Goal: Task Accomplishment & Management: Use online tool/utility

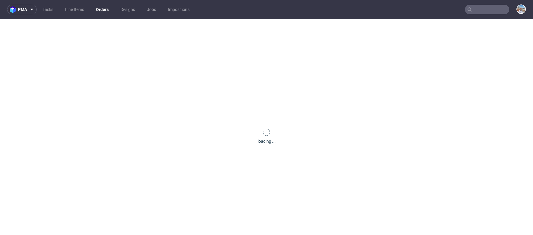
click at [480, 15] on nav "pma Tasks Line Items Orders Designs Jobs Impositions" at bounding box center [266, 9] width 533 height 19
click at [477, 13] on input "text" at bounding box center [487, 9] width 44 height 9
paste input "teasome.pl"
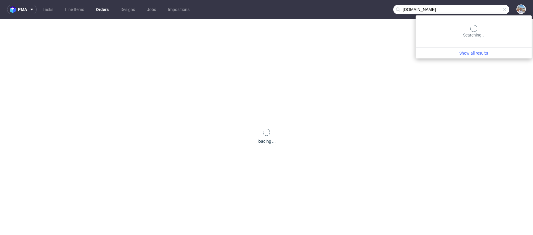
type input "teasome.pl"
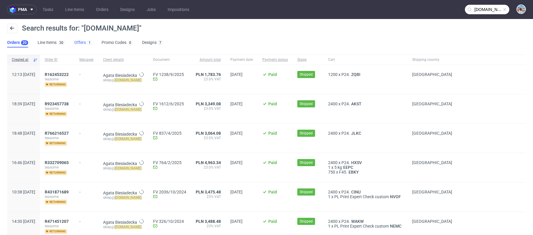
click at [79, 39] on link "Offers 1" at bounding box center [83, 42] width 18 height 9
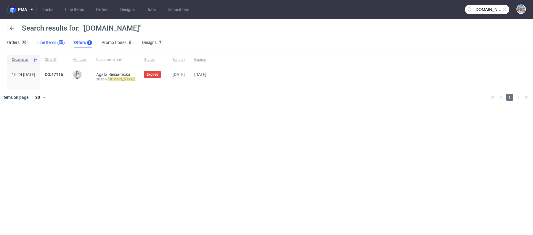
click at [61, 45] on div "30" at bounding box center [61, 43] width 4 height 4
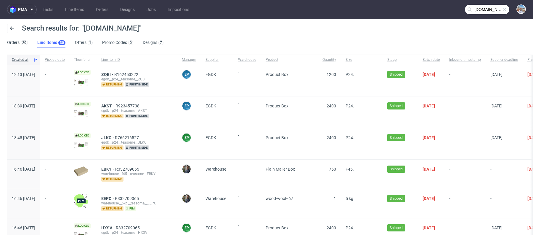
click at [88, 79] on img at bounding box center [81, 82] width 14 height 7
click at [114, 73] on span "ZQBI" at bounding box center [107, 74] width 13 height 5
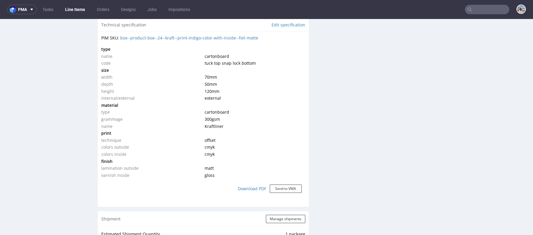
scroll to position [414, 0]
click at [492, 9] on input "text" at bounding box center [487, 9] width 44 height 9
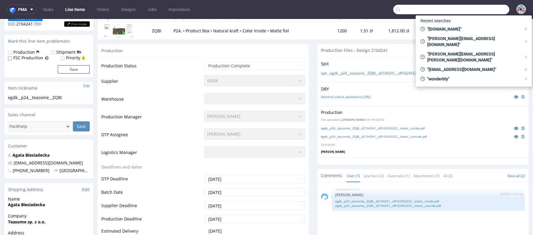
scroll to position [100, 0]
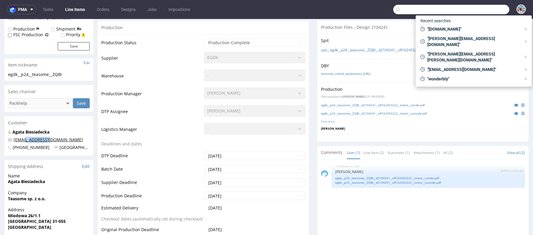
drag, startPoint x: 53, startPoint y: 139, endPoint x: 24, endPoint y: 139, distance: 28.5
click at [24, 139] on p "[EMAIL_ADDRESS][DOMAIN_NAME]" at bounding box center [49, 140] width 82 height 6
copy link "@teasome.pl"
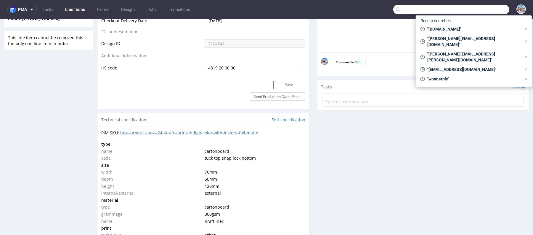
scroll to position [349, 0]
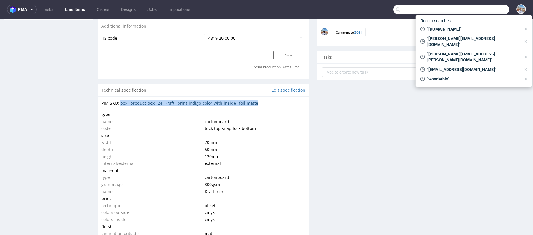
drag, startPoint x: 265, startPoint y: 102, endPoint x: 121, endPoint y: 101, distance: 143.7
click at [121, 101] on div "PIM SKU: box--product-box--24--kraft--print-indigo-color-with-inside--foil-matte" at bounding box center [203, 103] width 204 height 6
copy link "box--product-box--24--kraft--print-indigo-color-with-inside--foil-matte"
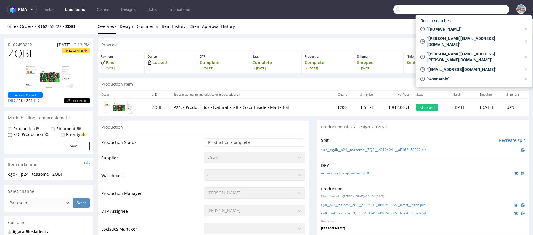
scroll to position [155, 0]
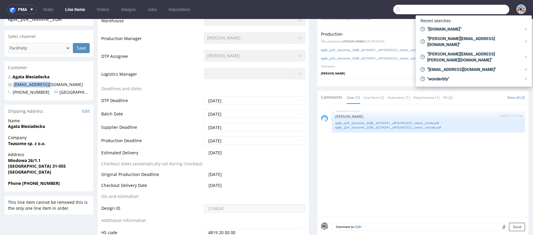
drag, startPoint x: 57, startPoint y: 85, endPoint x: 4, endPoint y: 85, distance: 53.0
copy span "[EMAIL_ADDRESS][DOMAIN_NAME]"
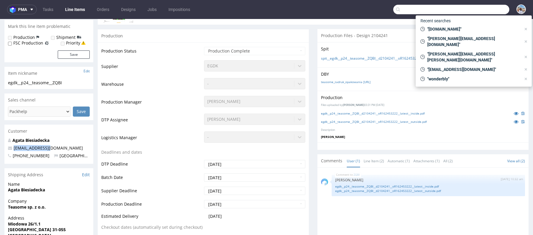
scroll to position [128, 0]
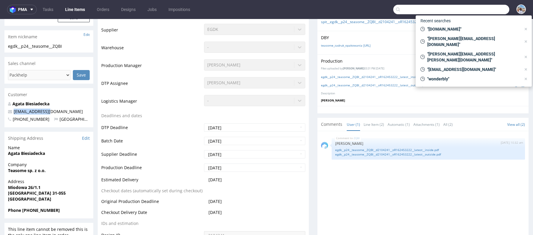
copy span "[EMAIL_ADDRESS][DOMAIN_NAME]"
click at [28, 8] on span at bounding box center [30, 9] width 7 height 5
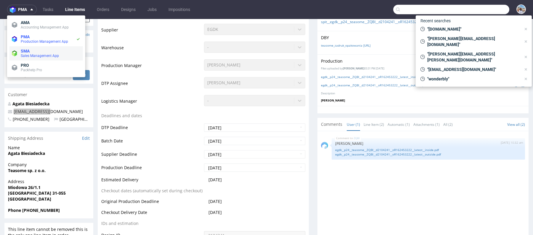
click at [47, 51] on span "SMA" at bounding box center [51, 51] width 60 height 5
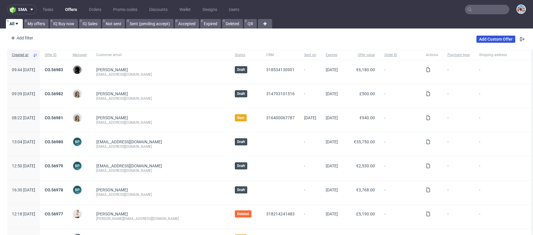
click at [486, 39] on link "Add Custom Offer" at bounding box center [496, 39] width 39 height 7
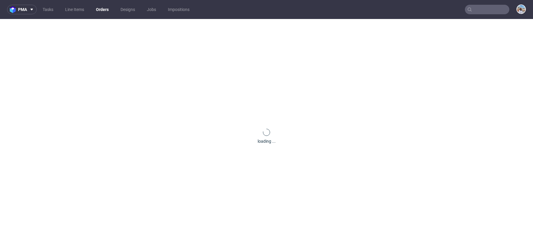
click at [481, 1] on nav "pma Tasks Line Items Orders Designs Jobs Impositions" at bounding box center [266, 9] width 533 height 19
click at [481, 6] on input "text" at bounding box center [487, 9] width 44 height 9
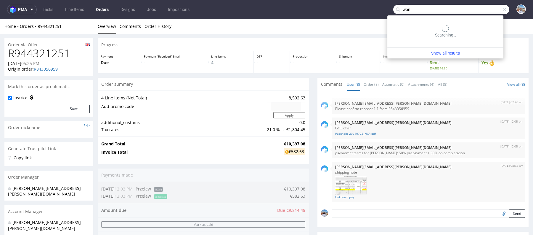
scroll to position [119, 0]
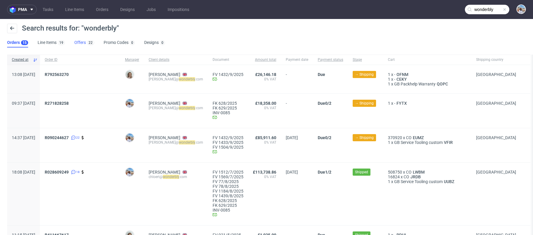
click at [81, 42] on link "Offers 22" at bounding box center [84, 42] width 20 height 9
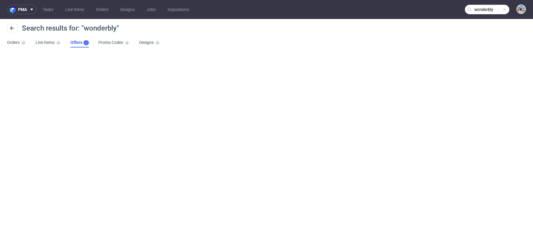
click at [490, 7] on input "wonderbly" at bounding box center [487, 9] width 44 height 9
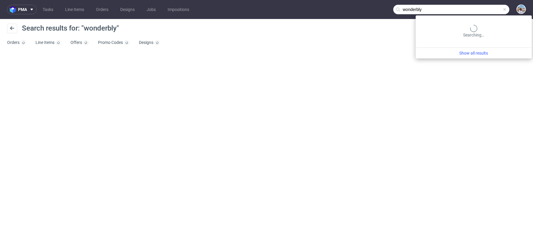
click at [478, 7] on input "wonderbly" at bounding box center [452, 9] width 116 height 9
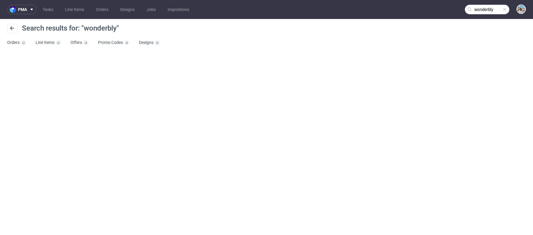
click at [500, 4] on nav "pma Tasks Line Items Orders Designs Jobs Impositions wonderbly" at bounding box center [266, 9] width 533 height 19
click at [496, 10] on input "wonderbly" at bounding box center [487, 9] width 44 height 9
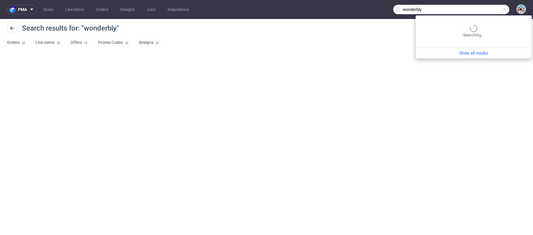
click at [478, 6] on input "wonderbly" at bounding box center [452, 9] width 116 height 9
paste input "@teasome.pl"
type input "@teasome.pl"
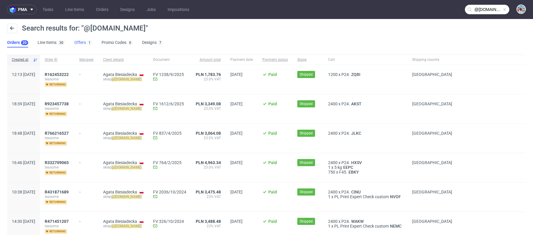
click at [81, 41] on link "Offers 1" at bounding box center [83, 42] width 18 height 9
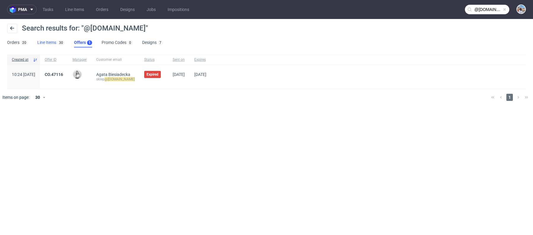
click at [54, 44] on link "Line Items 30" at bounding box center [50, 42] width 27 height 9
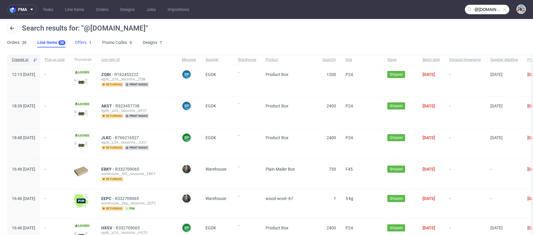
click at [81, 40] on link "Offers 1" at bounding box center [84, 42] width 18 height 9
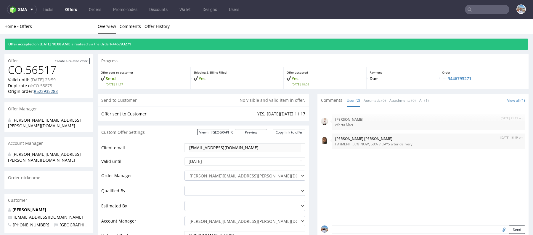
drag, startPoint x: 63, startPoint y: 90, endPoint x: 33, endPoint y: 92, distance: 30.0
click at [33, 92] on div "Origin order: R523935288" at bounding box center [49, 91] width 82 height 6
copy link "R523935288"
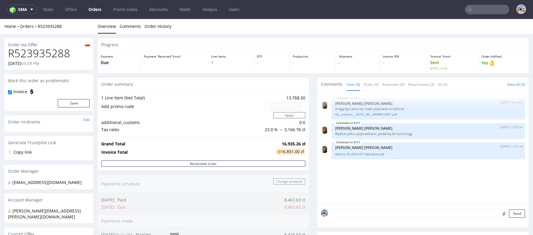
scroll to position [178, 0]
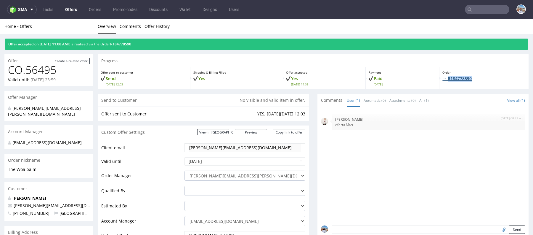
drag, startPoint x: 478, startPoint y: 78, endPoint x: 444, endPoint y: 79, distance: 33.8
click at [444, 79] on p "→ R184778590" at bounding box center [484, 79] width 83 height 6
copy link "R184778590"
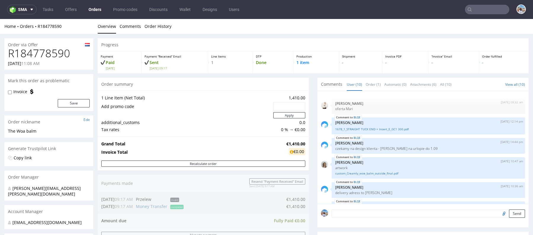
scroll to position [121, 0]
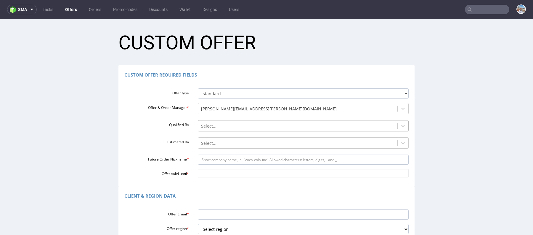
click at [220, 124] on div at bounding box center [298, 125] width 194 height 7
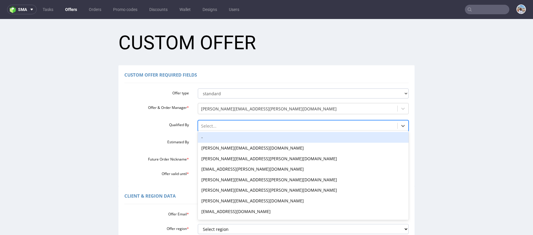
click at [211, 137] on div "-" at bounding box center [303, 137] width 211 height 11
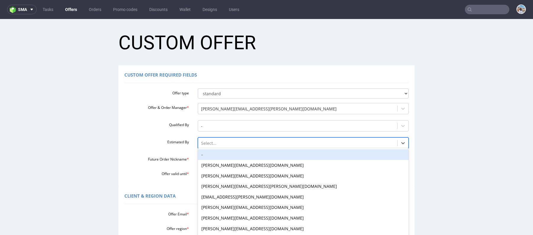
click at [211, 145] on div "-, 1 of 27. 27 results available. Use Up and Down to choose options, press Ente…" at bounding box center [303, 141] width 211 height 8
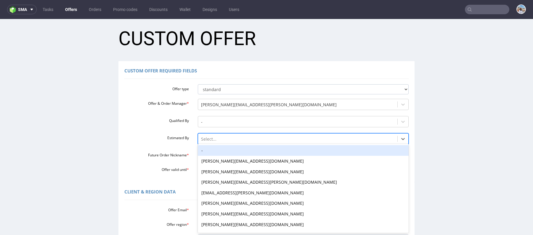
click at [210, 151] on div "-" at bounding box center [303, 150] width 211 height 11
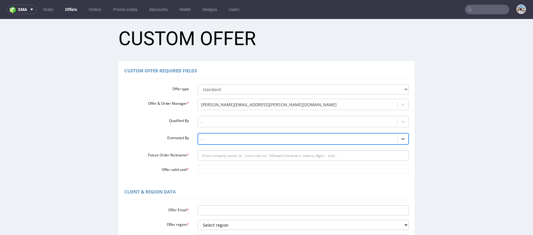
click at [208, 139] on div at bounding box center [298, 138] width 194 height 7
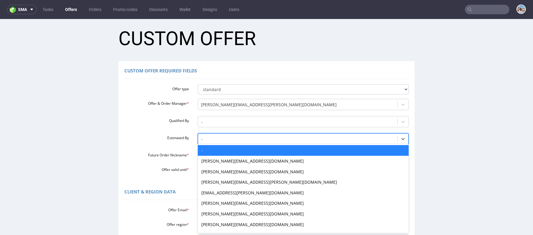
click at [208, 151] on div "-" at bounding box center [303, 150] width 211 height 11
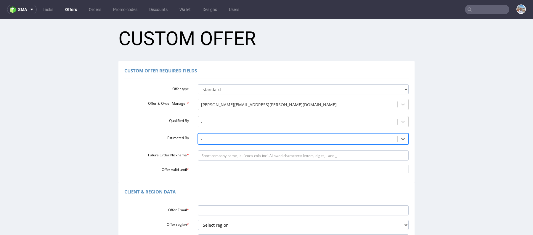
click at [208, 161] on div "Offer type standard prototyping sampling Offer & Order Manager * marta.kozlowsk…" at bounding box center [266, 127] width 285 height 91
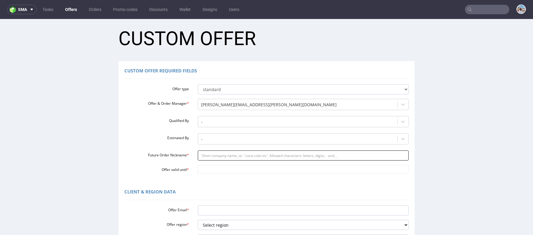
click at [208, 158] on input "Future Order Nickname *" at bounding box center [303, 155] width 211 height 10
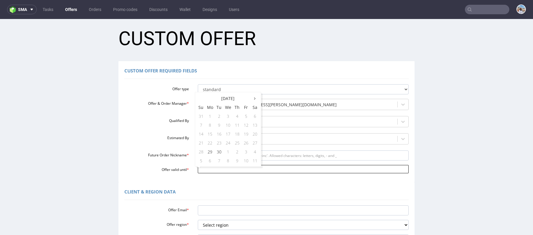
click at [210, 170] on input "Offer valid until *" at bounding box center [303, 169] width 211 height 8
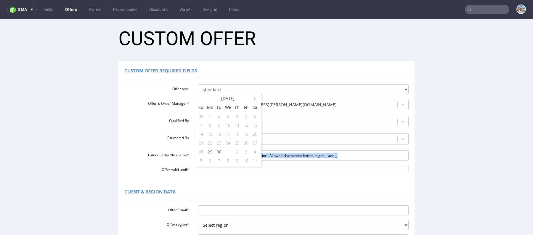
click at [172, 160] on div "Offer type standard prototyping sampling Offer & Order Manager * marta.kozlowsk…" at bounding box center [266, 127] width 285 height 91
click at [207, 159] on input "Future Order Nickname *" at bounding box center [303, 155] width 211 height 10
paste input "sklepteasomepl"
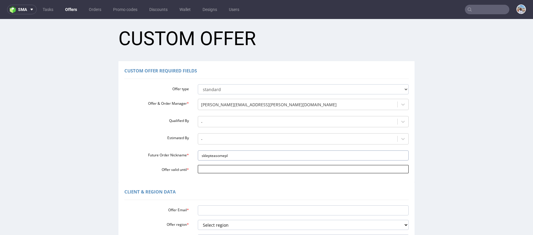
type input "sklepteasomepl"
click at [208, 167] on input "Offer valid until *" at bounding box center [303, 169] width 211 height 8
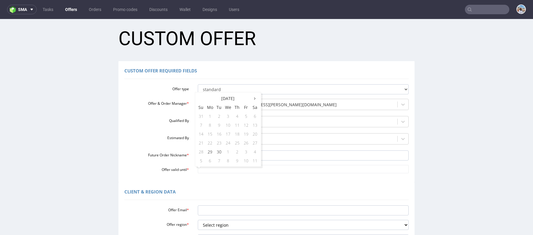
click at [215, 141] on td "23" at bounding box center [219, 142] width 9 height 9
click at [212, 161] on td "6" at bounding box center [210, 160] width 9 height 9
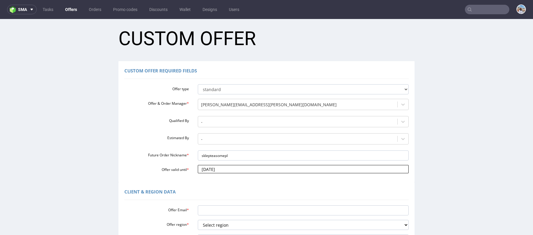
click at [216, 166] on body "Production Shipped DTP Orders Offers Shipments Designs Promotions Users Jobs Ad…" at bounding box center [266, 213] width 533 height 396
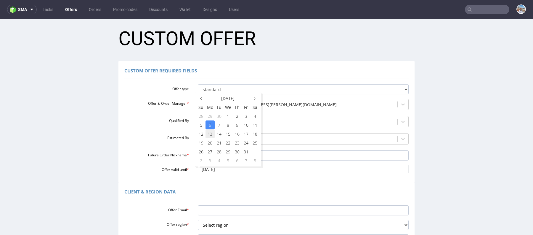
click at [209, 131] on td "13" at bounding box center [210, 133] width 9 height 9
type input "2025-10-13"
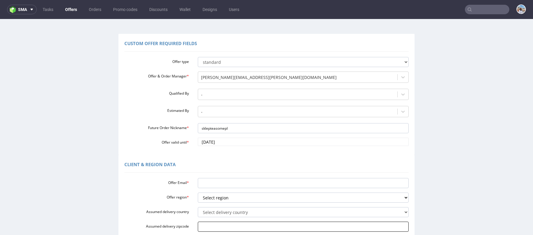
scroll to position [40, 0]
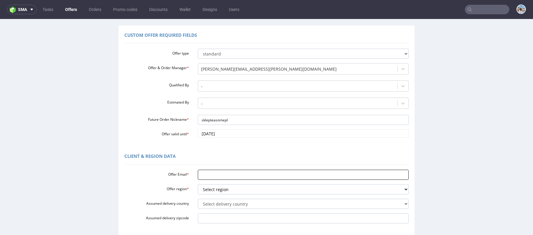
click at [209, 177] on input "Offer Email *" at bounding box center [303, 175] width 211 height 10
paste input "[EMAIL_ADDRESS][DOMAIN_NAME]"
type input "[EMAIL_ADDRESS][DOMAIN_NAME]"
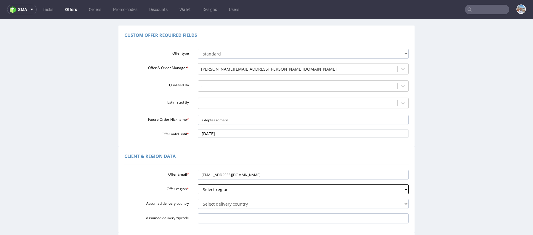
click at [207, 191] on select "Select region eu gb de pl fr it es" at bounding box center [303, 189] width 211 height 10
select select "pl"
click at [198, 184] on select "Select region eu gb de pl fr it es" at bounding box center [303, 189] width 211 height 10
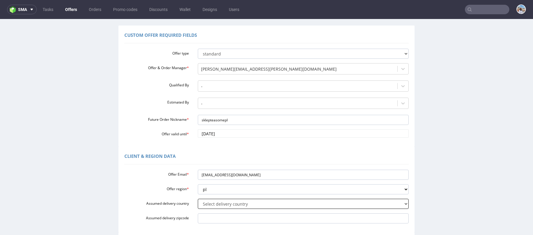
click at [215, 203] on select "Select delivery country Andorra Afghanistan Anguilla Albania Armenia Antarctica…" at bounding box center [303, 204] width 211 height 10
select select "179"
click at [198, 199] on select "Select delivery country Andorra Afghanistan Anguilla Albania Armenia Antarctica…" at bounding box center [303, 204] width 211 height 10
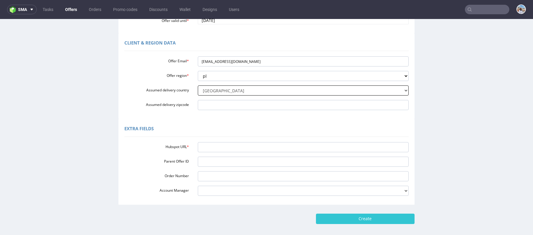
scroll to position [169, 0]
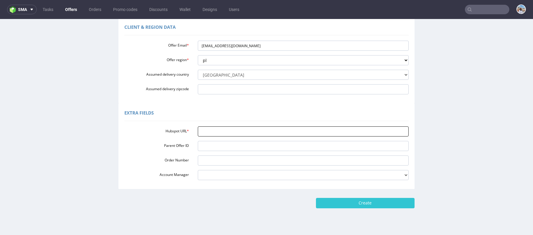
click at [209, 135] on input "Hubspot URL *" at bounding box center [303, 131] width 211 height 10
paste input "[URL][DOMAIN_NAME]"
type input "[URL][DOMAIN_NAME]"
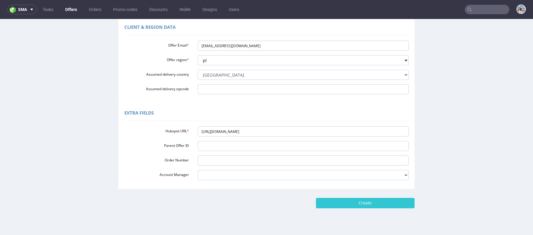
click at [367, 194] on form "Custom Offer Custom Offer Required Fields Offer type standard prototyping sampl…" at bounding box center [267, 33] width 522 height 350
click at [367, 201] on input "Create" at bounding box center [365, 203] width 99 height 10
type input "Please wait..."
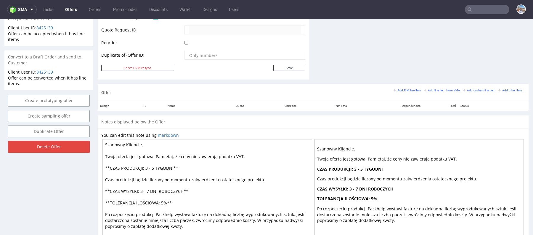
scroll to position [313, 0]
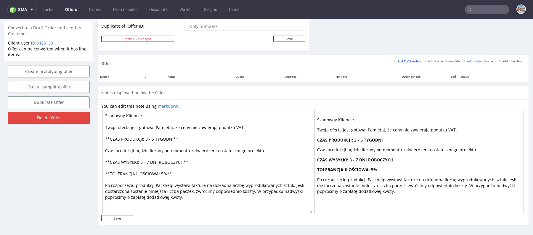
click at [410, 60] on small "Add PIM line item" at bounding box center [408, 61] width 28 height 3
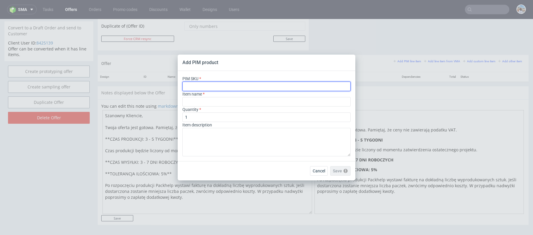
click at [236, 89] on input "text" at bounding box center [267, 85] width 168 height 9
paste input "box--product-box--24--kraft--print-indigo-color-with-inside--foil-matte"
type input "box--product-box--24--kraft--print-indigo-color-with-inside--foil-matte"
type input "[PERSON_NAME] produktowe klasyczne"
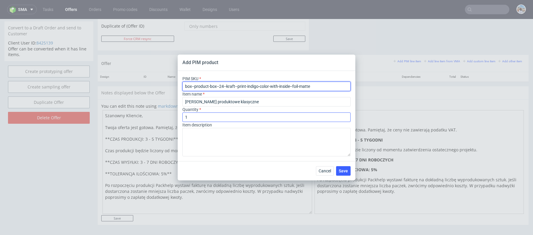
type input "box--product-box--24--kraft--print-indigo-color-with-inside--foil-matte"
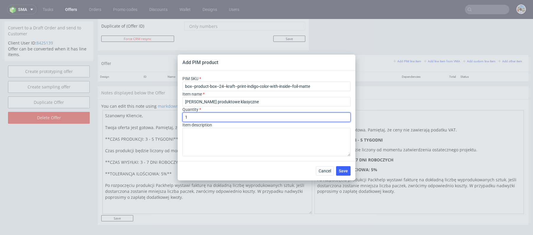
click at [224, 119] on input "1" at bounding box center [267, 116] width 168 height 9
click at [193, 114] on input "1" at bounding box center [267, 116] width 168 height 9
click at [194, 118] on input "1" at bounding box center [267, 116] width 168 height 9
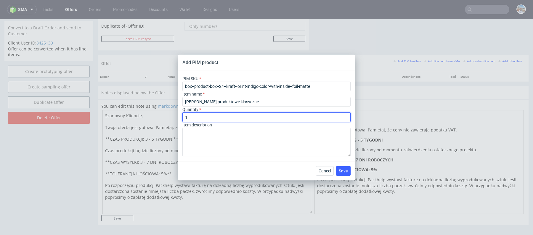
click at [194, 118] on input "1" at bounding box center [267, 116] width 168 height 9
type input "67"
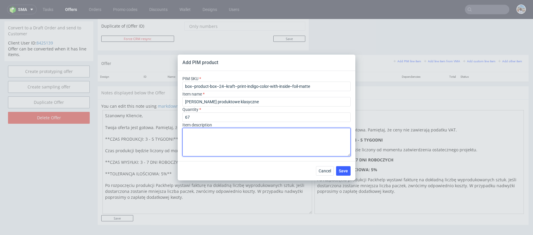
click at [215, 140] on textarea at bounding box center [267, 142] width 168 height 28
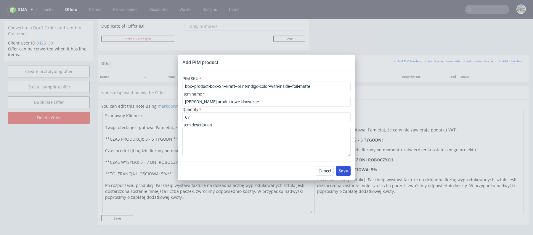
click at [345, 171] on span "Save" at bounding box center [343, 171] width 9 height 4
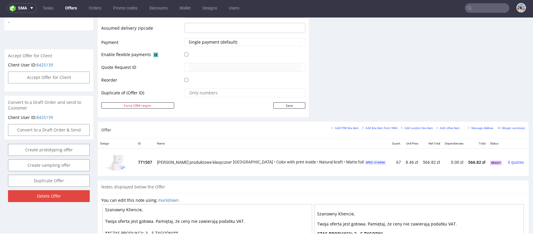
scroll to position [281, 0]
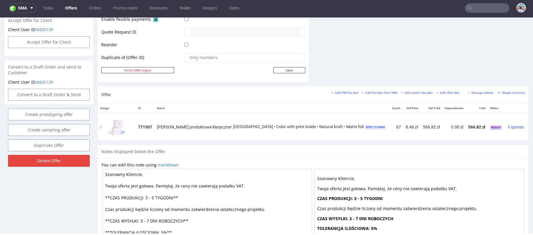
click at [270, 124] on div "Pudełko produktowe klasyczne • EGDK • Color with print inside • Natural kraft •…" at bounding box center [272, 127] width 231 height 6
click at [390, 126] on td "67" at bounding box center [397, 127] width 14 height 28
click at [178, 119] on td "Pudełko produktowe klasyczne • EGDK • Color with print inside • Natural kraft •…" at bounding box center [272, 127] width 235 height 28
click at [382, 91] on small "Add line item from VMA" at bounding box center [380, 92] width 36 height 3
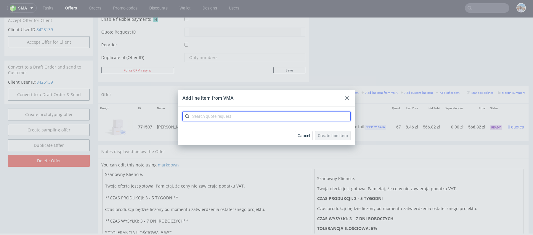
click at [220, 113] on input "text" at bounding box center [267, 115] width 168 height 9
click at [305, 117] on input "text" at bounding box center [267, 115] width 168 height 9
paste input "CBPH"
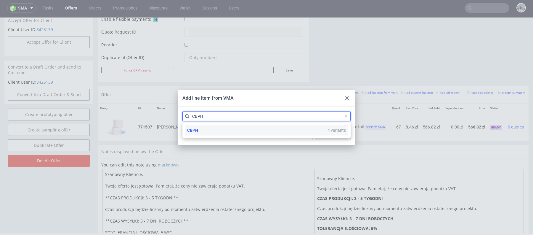
type input "CBPH"
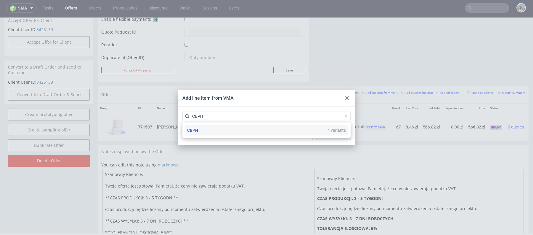
click at [248, 132] on div "CBPH 4 variants" at bounding box center [267, 130] width 164 height 11
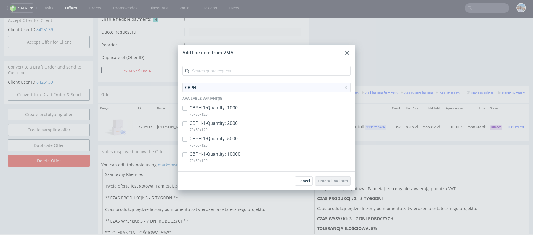
click at [228, 107] on p "CBPH-1 • Quantity: 1000" at bounding box center [214, 108] width 48 height 7
checkbox input "true"
click at [226, 124] on p "CBPH-1 • Quantity: 2000" at bounding box center [214, 123] width 48 height 7
checkbox input "true"
click at [228, 103] on div "CBPH Available variant(s) CBPH-1 • Quantity: 1000 70x50x120 CBPH-1 • Quantity: …" at bounding box center [267, 125] width 168 height 84
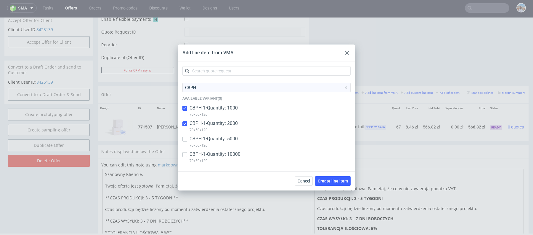
click at [226, 118] on div "CBPH-1 • Quantity: 1000 70x50x120" at bounding box center [267, 112] width 168 height 15
click at [226, 109] on p "CBPH-1 • Quantity: 1000" at bounding box center [214, 108] width 48 height 7
checkbox input "true"
click at [226, 122] on p "CBPH-1 • Quantity: 2000" at bounding box center [214, 123] width 48 height 7
checkbox input "false"
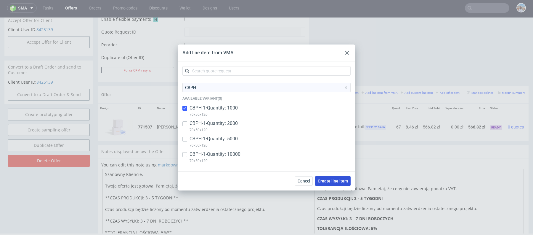
click at [342, 184] on button "Create line item" at bounding box center [333, 180] width 36 height 9
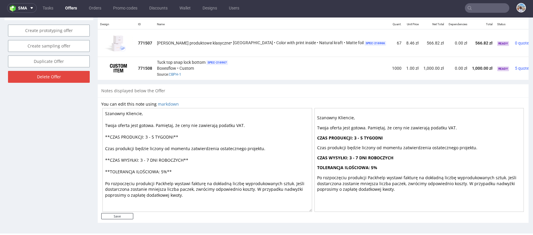
scroll to position [267, 0]
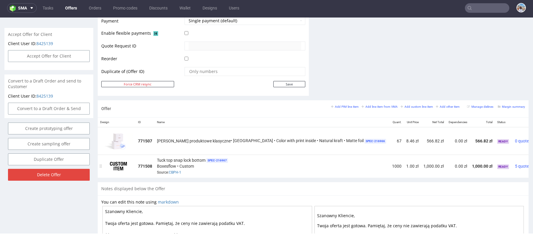
click at [533, 162] on div at bounding box center [539, 164] width 6 height 6
click at [533, 162] on icon at bounding box center [537, 164] width 3 height 4
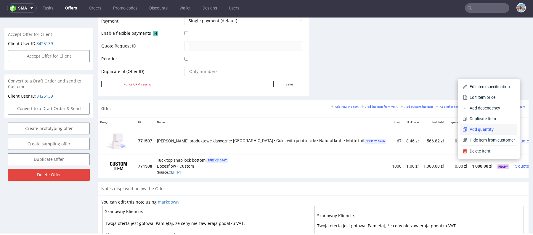
click at [485, 124] on li "Add quantity" at bounding box center [489, 129] width 57 height 11
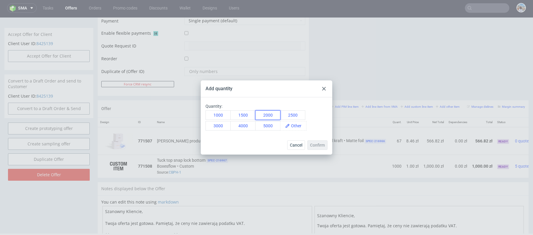
click at [267, 114] on button "2000" at bounding box center [267, 114] width 25 height 9
click at [223, 126] on button "3000" at bounding box center [218, 125] width 25 height 9
click at [270, 119] on button "2000" at bounding box center [267, 114] width 25 height 9
click at [321, 145] on span "Confirm" at bounding box center [317, 145] width 15 height 4
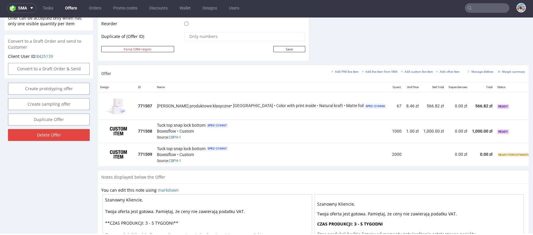
scroll to position [310, 0]
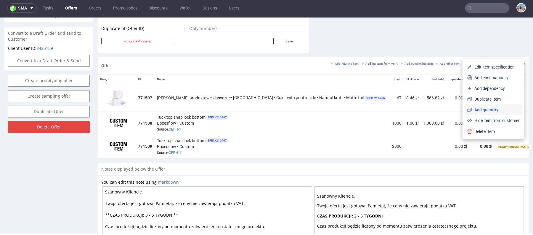
click at [490, 109] on span "Add quantity" at bounding box center [496, 110] width 48 height 6
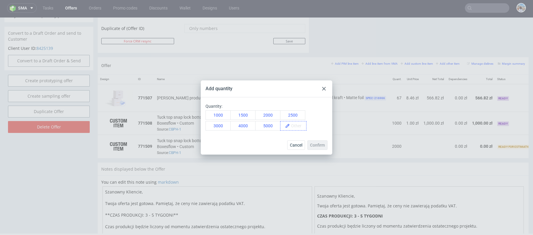
click at [300, 125] on span at bounding box center [298, 125] width 16 height 9
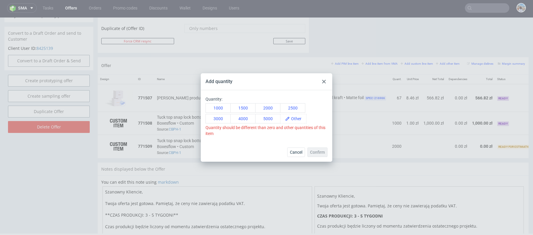
click at [327, 92] on div "Add quantity Quantity: 1000 1500 2000 2500 3000 4000 5000 Quantity should be di…" at bounding box center [267, 117] width 132 height 88
click at [324, 84] on div at bounding box center [324, 81] width 7 height 7
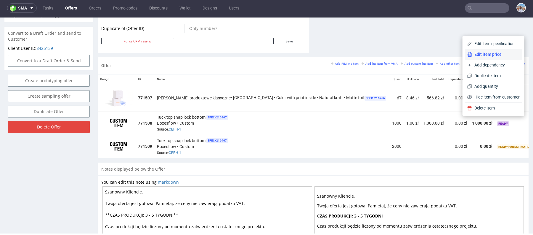
click at [481, 55] on span "Edit item price" at bounding box center [496, 54] width 48 height 6
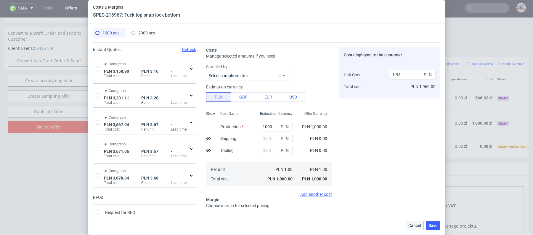
click at [417, 225] on span "Cancel" at bounding box center [415, 225] width 12 height 4
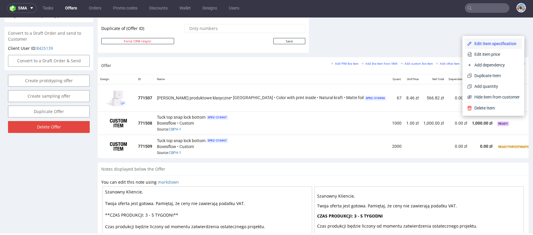
click at [490, 42] on span "Edit item specification" at bounding box center [496, 44] width 48 height 6
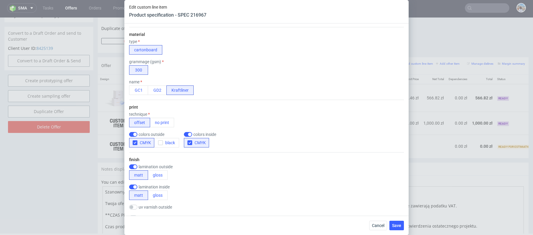
scroll to position [337, 0]
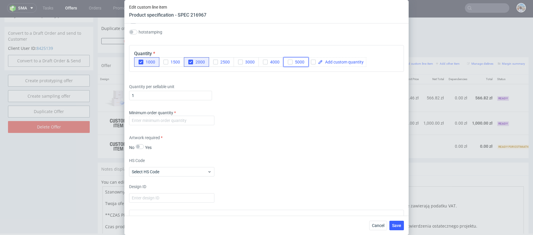
click at [296, 61] on span "5000" at bounding box center [299, 62] width 12 height 5
click at [342, 63] on div at bounding box center [338, 61] width 58 height 9
checkbox input "true"
click at [373, 59] on div "Quantity 1000 1500 2000 2500 3000 4000 5000 10000" at bounding box center [266, 58] width 275 height 27
click at [398, 221] on button "Save" at bounding box center [397, 224] width 15 height 9
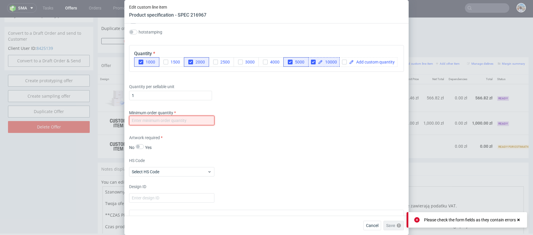
click at [198, 119] on input "number" at bounding box center [171, 120] width 85 height 9
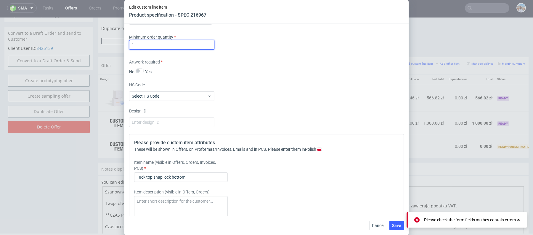
scroll to position [450, 0]
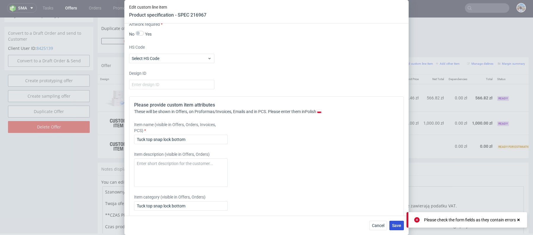
type input "1"
click at [393, 227] on span "Save" at bounding box center [396, 225] width 9 height 4
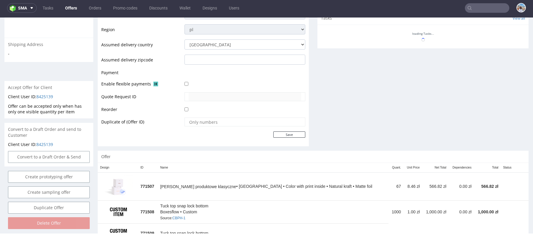
scroll to position [233, 0]
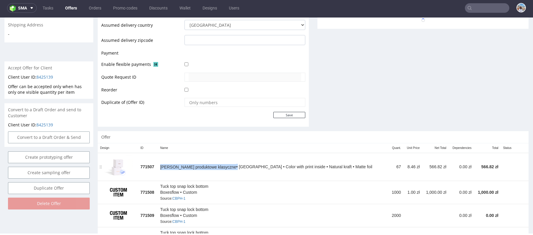
drag, startPoint x: 167, startPoint y: 165, endPoint x: 225, endPoint y: 165, distance: 58.7
click at [225, 165] on td "Pudełko produktowe klasyczne • EGDK • Color with print inside • Natural kraft •…" at bounding box center [273, 167] width 231 height 28
copy div "[PERSON_NAME] produktowe klasyczne"
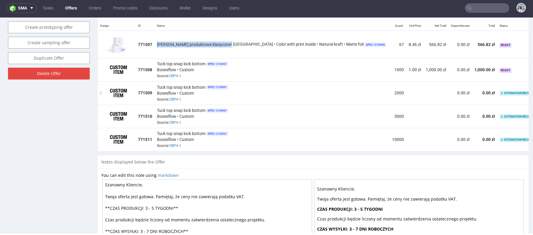
scroll to position [339, 0]
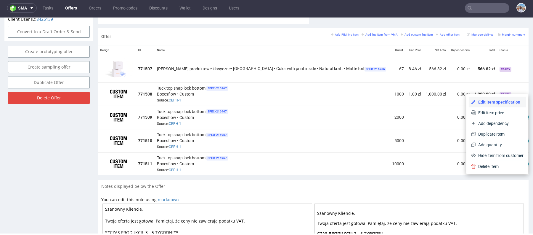
click at [483, 99] on span "Edit item specification" at bounding box center [500, 102] width 48 height 6
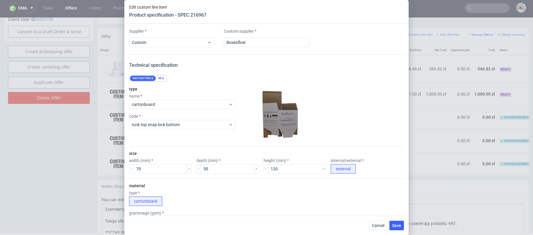
scroll to position [494, 0]
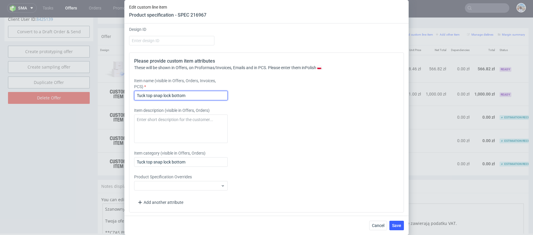
click at [180, 96] on input "Tuck top snap lock bottom" at bounding box center [181, 95] width 94 height 9
paste input "[PERSON_NAME] produktowe klasyczne"
type input "[PERSON_NAME] produktowe klasyczne"
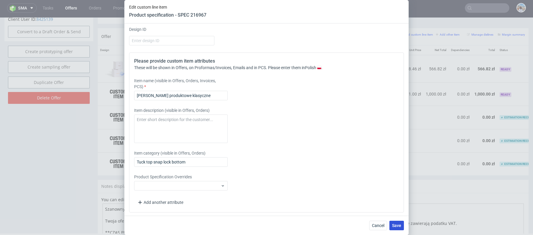
click at [396, 226] on span "Save" at bounding box center [396, 225] width 9 height 4
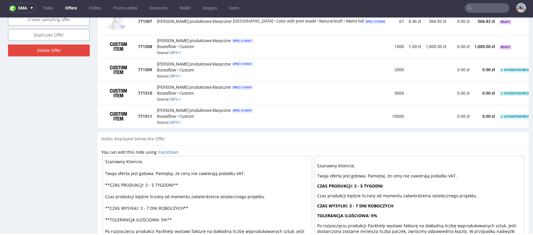
scroll to position [324, 0]
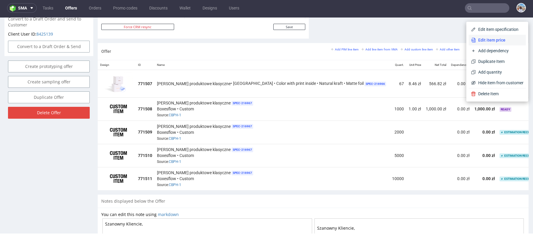
click at [476, 40] on span "Edit item price" at bounding box center [500, 40] width 48 height 6
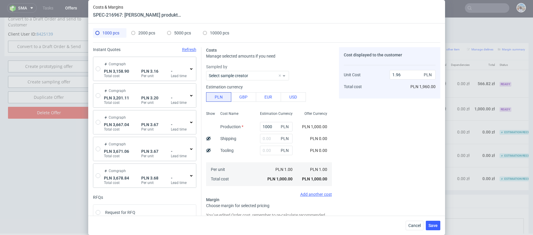
click at [191, 68] on icon at bounding box center [191, 68] width 5 height 5
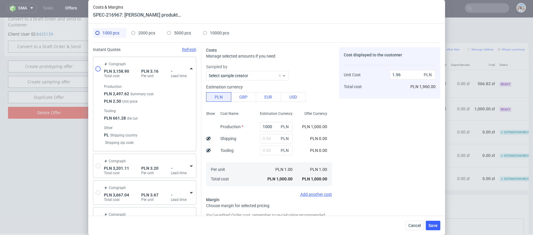
click at [98, 69] on input "radio" at bounding box center [98, 68] width 5 height 5
radio input "true"
radio input "false"
type input "2497.62"
type input "661.28"
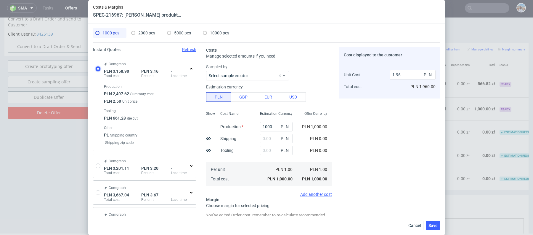
type input "3.16"
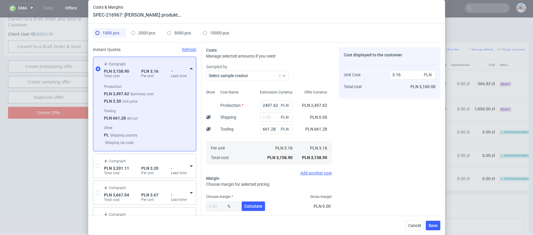
click at [147, 36] on div "2000 pcs" at bounding box center [143, 32] width 24 height 9
radio input "true"
type input "0"
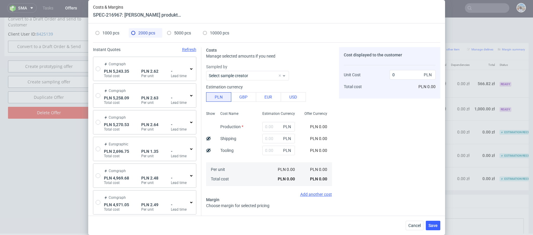
click at [98, 65] on div "Comgraph PLN 5,243.35 Total cost PLN 2.62 Per unit - Lead time" at bounding box center [144, 69] width 103 height 24
click at [107, 33] on span "1000 pcs" at bounding box center [111, 33] width 17 height 5
radio input "false"
type input "2497.62"
type input "661.28"
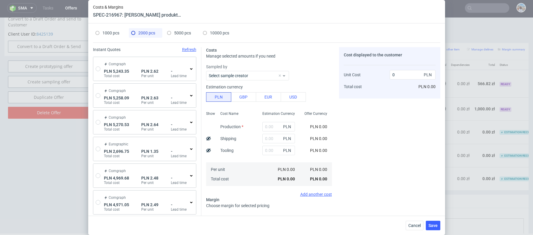
type input "3.16"
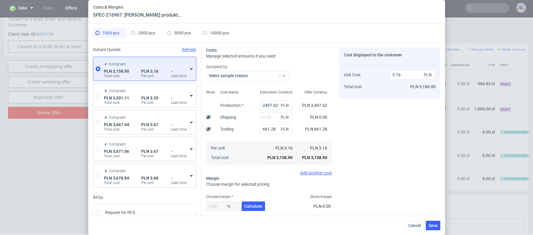
click at [192, 68] on icon at bounding box center [191, 68] width 5 height 5
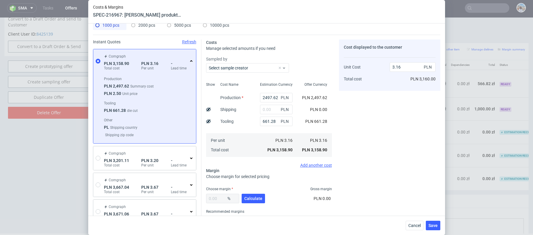
scroll to position [7, 0]
click at [270, 111] on input "text" at bounding box center [276, 109] width 33 height 9
type input "50"
type input "3.21"
type input "50"
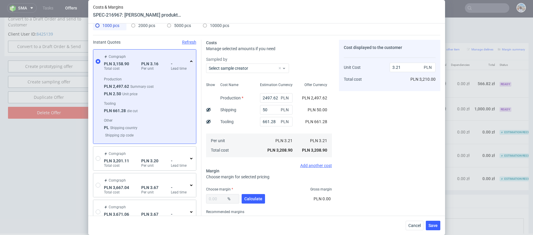
click at [150, 29] on div "2000 pcs" at bounding box center [143, 25] width 24 height 9
radio input "true"
type input "0"
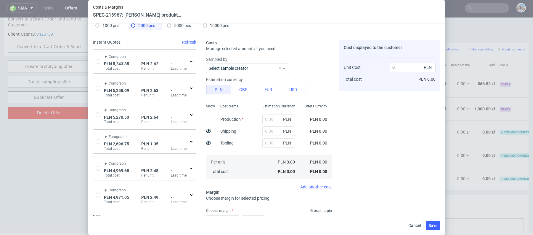
click at [112, 27] on span "1000 pcs" at bounding box center [111, 25] width 17 height 5
radio input "false"
type input "2497.62"
type input "50"
type input "661.28"
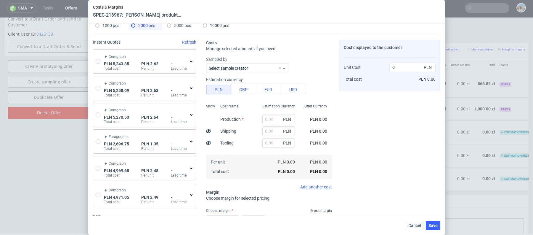
type input "3.21"
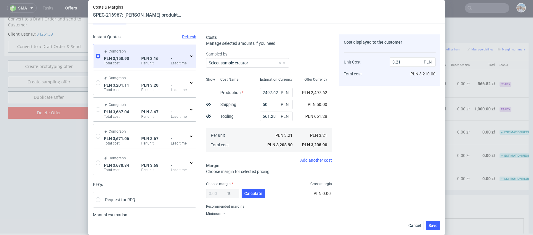
scroll to position [0, 0]
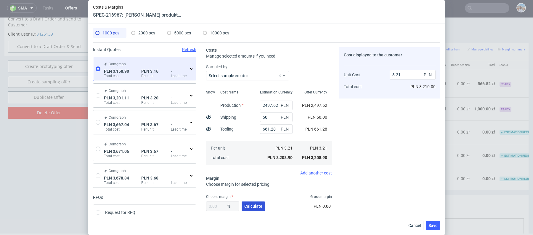
click at [259, 209] on button "Calculate" at bounding box center [253, 205] width 23 height 9
type input "41.24"
type input "5.46"
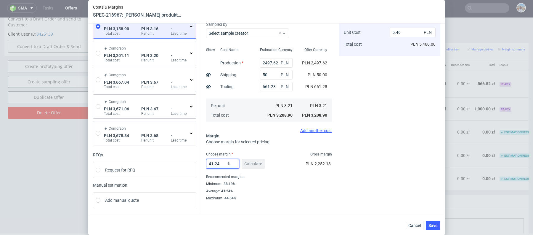
click at [218, 160] on input "41.24" at bounding box center [222, 163] width 33 height 9
type input "30"
type input "4.58"
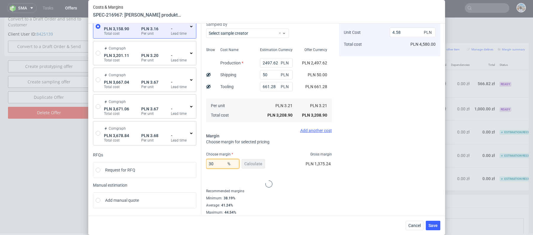
type input "30"
click at [277, 178] on div "Select approver" at bounding box center [269, 184] width 126 height 12
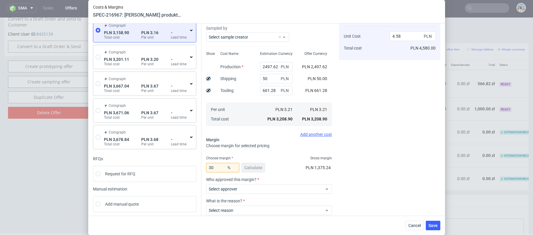
scroll to position [0, 0]
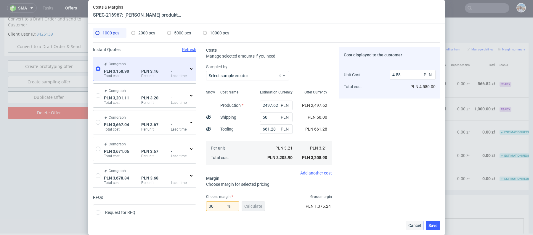
click at [417, 223] on span "Cancel" at bounding box center [415, 225] width 12 height 4
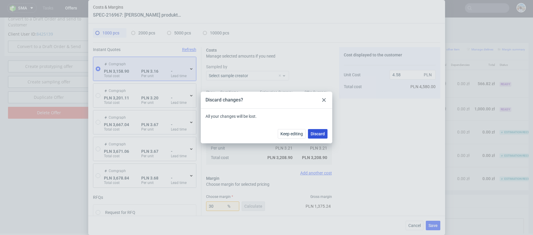
click at [312, 132] on span "Discard" at bounding box center [318, 134] width 14 height 4
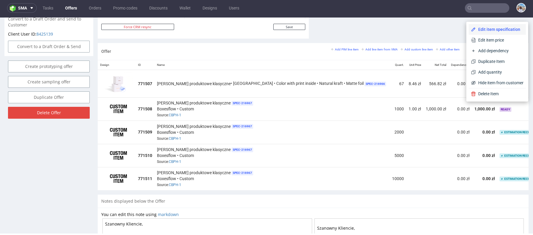
click at [483, 32] on span "Edit item specification" at bounding box center [500, 29] width 48 height 6
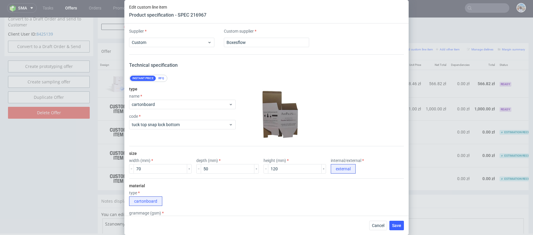
scroll to position [281, 0]
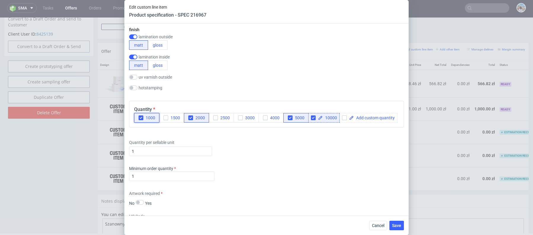
click at [150, 113] on button "1000" at bounding box center [146, 117] width 25 height 9
click at [398, 227] on span "Save" at bounding box center [396, 225] width 9 height 4
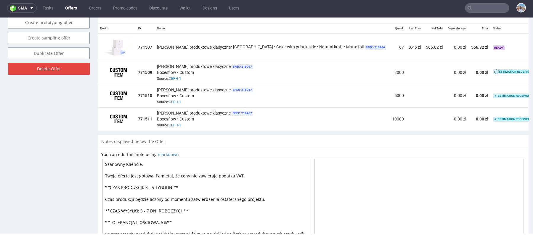
scroll to position [372, 0]
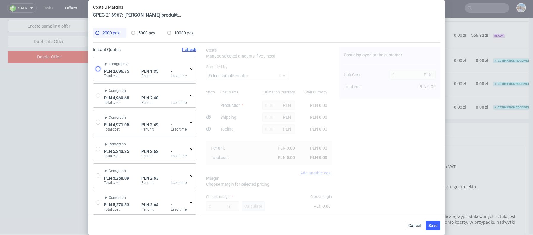
click at [97, 68] on input "radio" at bounding box center [98, 68] width 5 height 5
radio input "true"
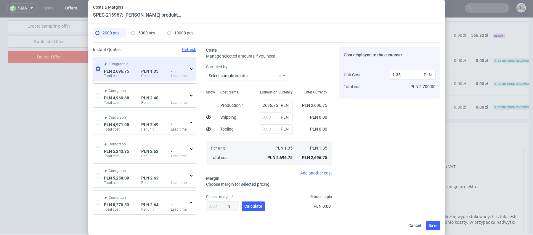
click at [192, 68] on use at bounding box center [191, 68] width 2 height 1
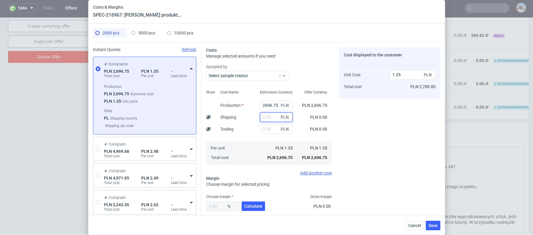
click at [270, 117] on input "text" at bounding box center [276, 116] width 33 height 9
type input "50"
type input "1.38"
type input "50"
click at [249, 205] on span "Calculate" at bounding box center [253, 206] width 18 height 4
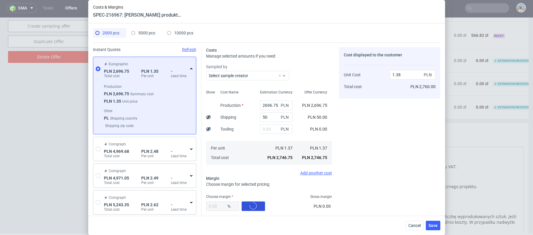
type input "42.28"
type input "2.38"
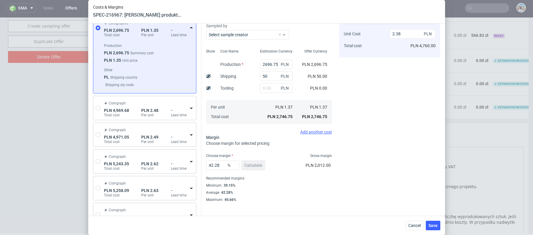
scroll to position [122, 0]
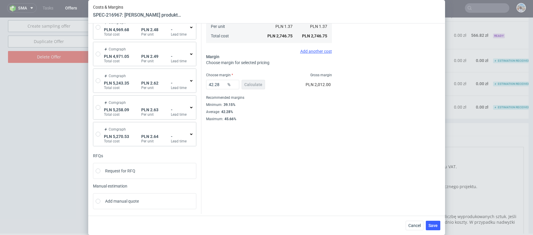
click at [216, 77] on span "Choose margin" at bounding box center [219, 75] width 27 height 5
click at [217, 84] on input "42.28" at bounding box center [222, 84] width 33 height 9
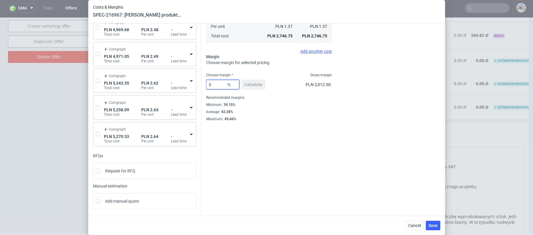
type input "39"
type input "2.26"
click at [345, 102] on div "Cost displayed to the customer Unit Cost Total cost 2.26 PLN PLN 4,520.00" at bounding box center [389, 31] width 101 height 210
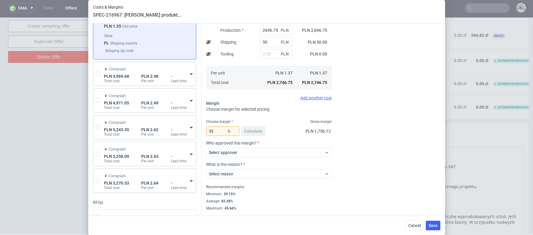
scroll to position [88, 0]
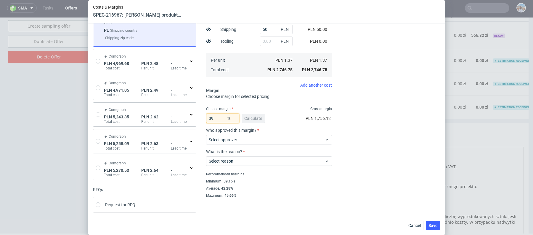
click at [221, 121] on input "39" at bounding box center [222, 118] width 33 height 9
type input "30"
type input "1.97"
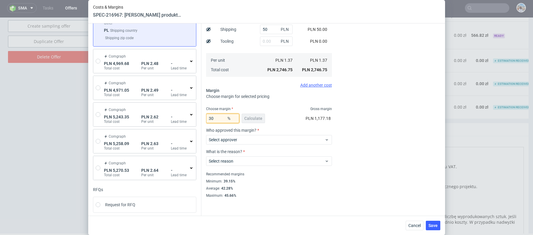
type input "30"
click at [291, 110] on div "Choose margin Gross margin" at bounding box center [269, 108] width 126 height 5
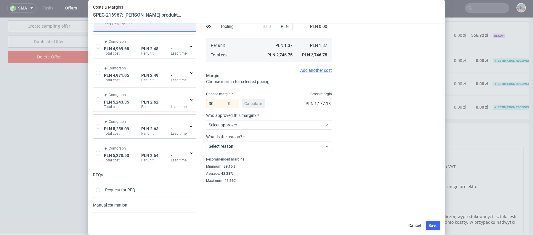
scroll to position [122, 0]
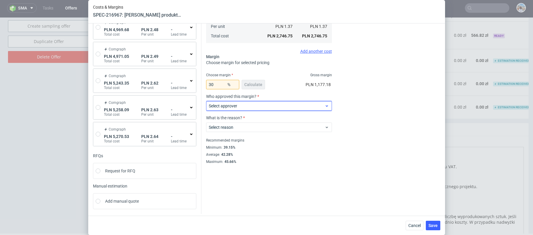
click at [221, 104] on label "Select approver" at bounding box center [223, 105] width 28 height 5
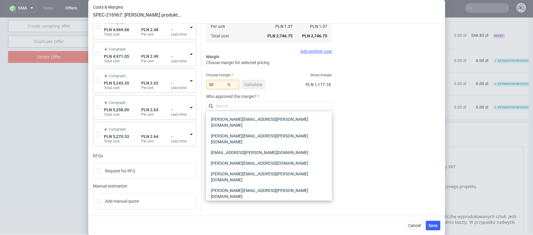
click at [235, 202] on div "[PERSON_NAME][EMAIL_ADDRESS][PERSON_NAME][DOMAIN_NAME]" at bounding box center [269, 210] width 121 height 17
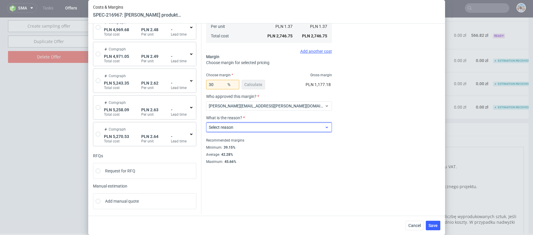
click at [234, 126] on span "Select reason" at bounding box center [267, 127] width 116 height 6
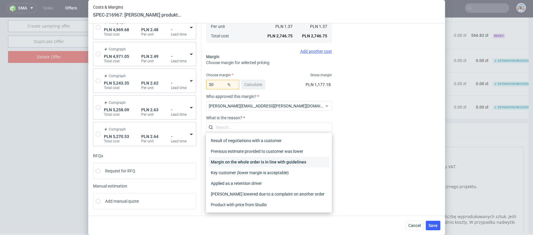
click at [240, 164] on div "Margin on the whole order is in line with guidelines" at bounding box center [269, 161] width 121 height 11
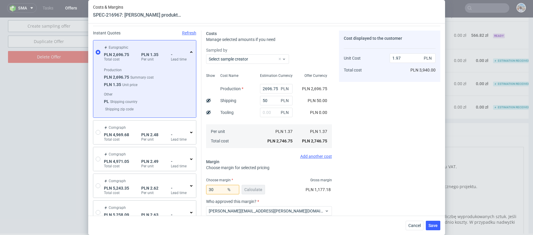
scroll to position [0, 0]
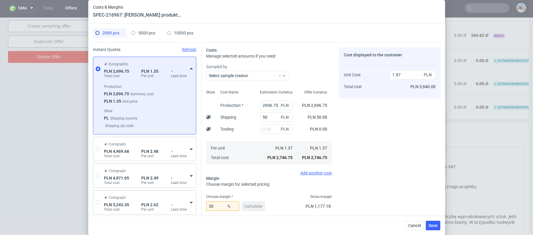
click at [147, 35] on span "5000 pcs" at bounding box center [146, 33] width 17 height 5
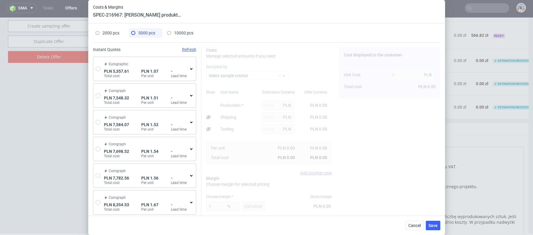
click at [120, 65] on span "Eurographic" at bounding box center [119, 64] width 20 height 5
click at [100, 69] on input "radio" at bounding box center [98, 68] width 5 height 5
radio input "true"
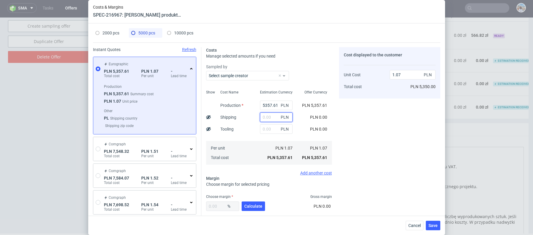
click at [274, 117] on input "text" at bounding box center [276, 116] width 33 height 9
type input "100"
type input "1.09"
type input "100"
click at [248, 122] on div "Cost Name Production Shipping Tooling Per unit Total cost" at bounding box center [236, 126] width 40 height 78
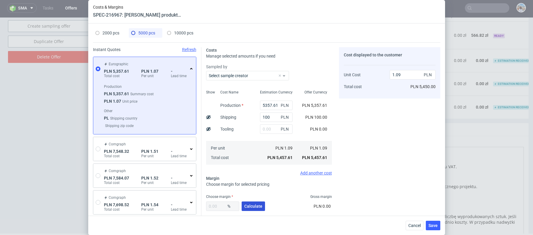
click at [255, 204] on span "Calculate" at bounding box center [253, 206] width 18 height 4
type input "37.71"
type input "1.75"
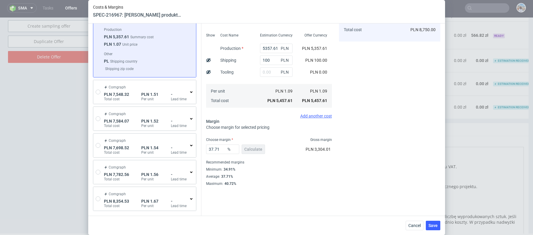
scroll to position [119, 0]
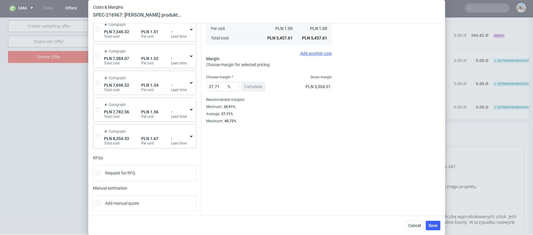
click at [215, 78] on label "Choose margin" at bounding box center [219, 77] width 27 height 4
click at [215, 87] on input "37.71" at bounding box center [222, 86] width 33 height 9
type input "30"
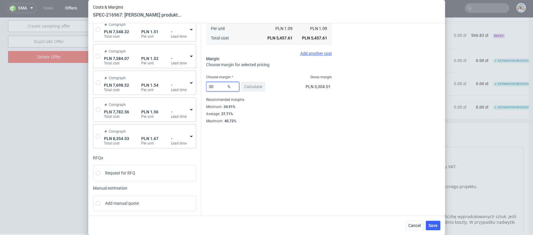
type input "1.56"
type input "30"
click at [282, 96] on div at bounding box center [269, 103] width 126 height 14
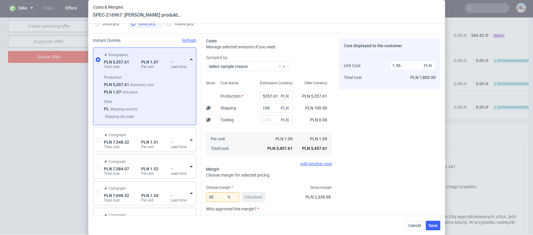
scroll to position [0, 0]
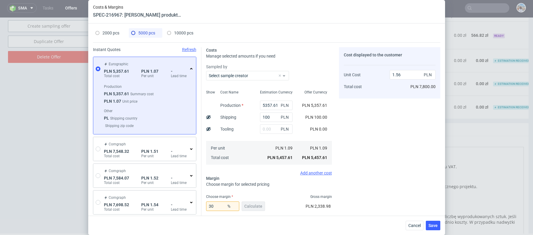
click at [103, 31] on span "2000 pcs" at bounding box center [111, 33] width 17 height 5
type input "2696.75"
type input "50"
type input "1.97"
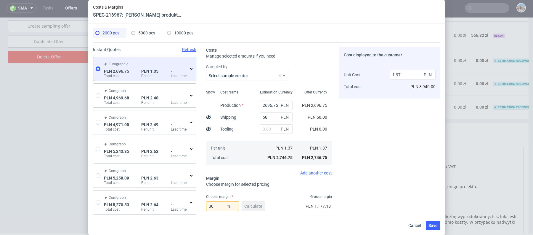
click at [149, 31] on span "5000 pcs" at bounding box center [146, 33] width 17 height 5
type input "5357.61"
type input "100"
type input "1.56"
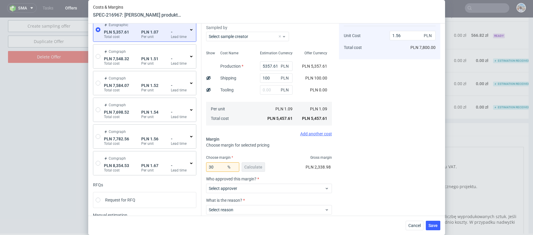
scroll to position [74, 0]
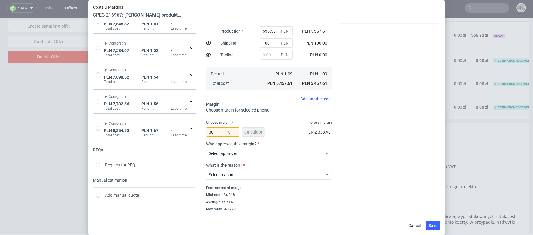
click at [259, 142] on label "Who approved this margin?" at bounding box center [269, 143] width 126 height 5
click at [259, 151] on span "Select approver" at bounding box center [267, 153] width 116 height 6
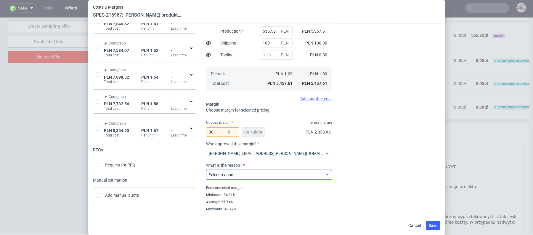
click at [258, 170] on div "Select reason" at bounding box center [269, 174] width 126 height 9
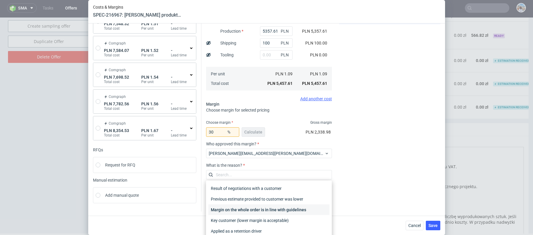
click at [261, 207] on div "Margin on the whole order is in line with guidelines" at bounding box center [269, 209] width 121 height 11
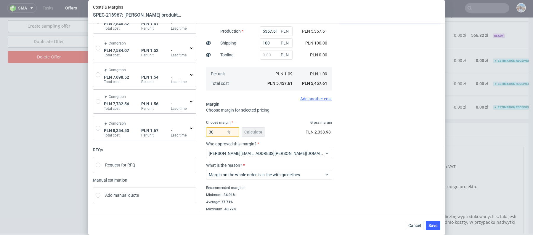
scroll to position [0, 0]
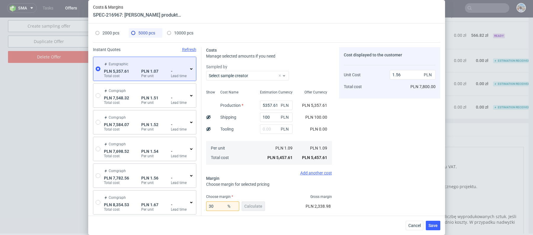
click at [178, 26] on div "2000 pcs 5000 pcs 10000 pcs Instant Quotes Refresh Eurographic PLN 5,357.61 Tot…" at bounding box center [266, 119] width 357 height 192
click at [179, 32] on span "10000 pcs" at bounding box center [183, 33] width 19 height 5
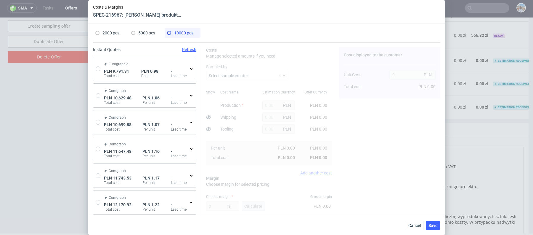
click at [167, 72] on div "PLN 9,791.31 Total cost PLN 0.98 Per unit - Lead time" at bounding box center [146, 73] width 84 height 9
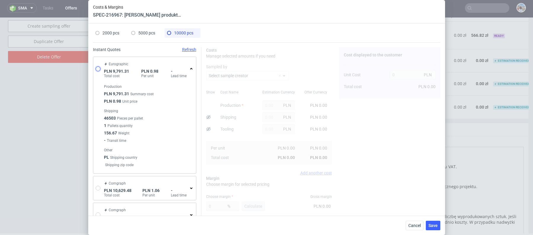
click at [99, 68] on input "radio" at bounding box center [98, 68] width 5 height 5
radio input "true"
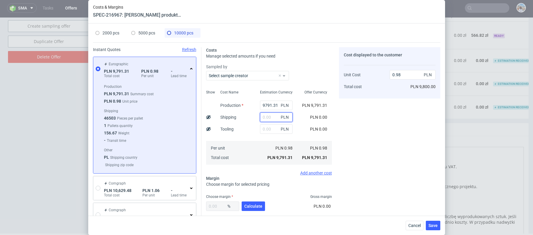
click at [263, 120] on input "text" at bounding box center [276, 116] width 33 height 9
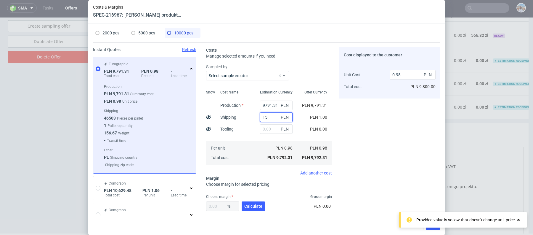
type input "150"
type input "1"
type input "150"
click at [255, 143] on div "Per unit Total cost" at bounding box center [236, 153] width 40 height 24
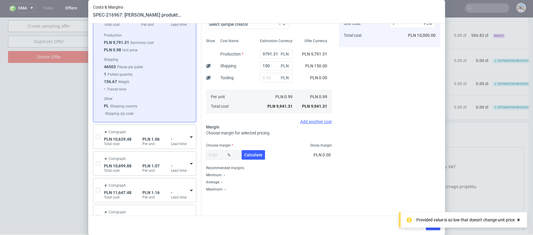
scroll to position [80, 0]
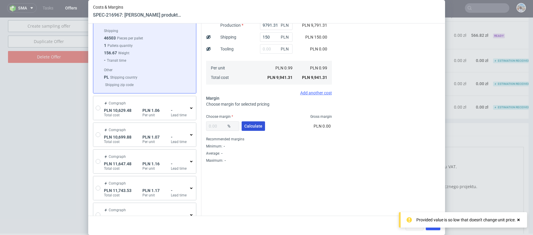
click at [256, 125] on span "Calculate" at bounding box center [253, 126] width 18 height 4
type input "33.72"
type input "1.5"
click at [212, 123] on input "33.72" at bounding box center [222, 125] width 33 height 9
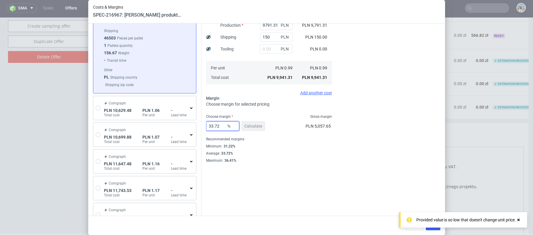
click at [212, 123] on input "33.72" at bounding box center [222, 125] width 33 height 9
type input "32"
type input "1.47"
type input "32"
click at [291, 125] on div "32 % Calculate PLN 4,678.26" at bounding box center [269, 127] width 126 height 17
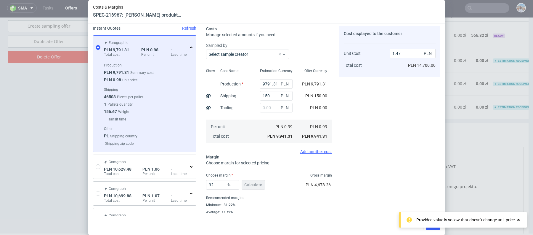
scroll to position [0, 0]
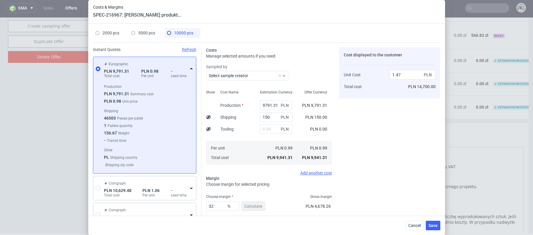
click at [147, 31] on span "5000 pcs" at bounding box center [146, 33] width 17 height 5
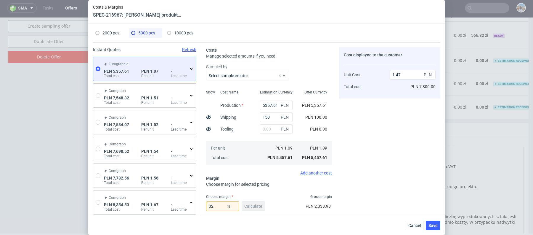
type input "5357.61"
type input "100"
type input "30"
type input "1.56"
click at [170, 35] on div "10000 pcs" at bounding box center [180, 32] width 26 height 9
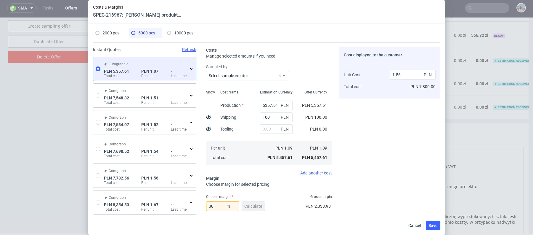
type input "9791.31"
type input "150"
type input "32"
type input "1.47"
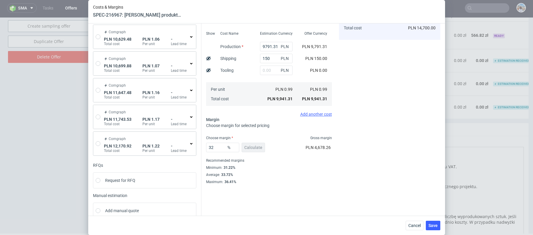
scroll to position [57, 0]
click at [221, 148] on input "32" at bounding box center [222, 148] width 33 height 9
type input "320"
type input "-0.45"
click at [223, 145] on input "320" at bounding box center [222, 148] width 33 height 9
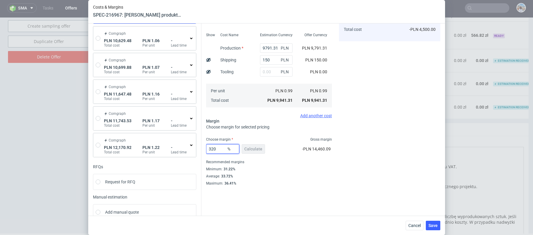
click at [223, 145] on input "320" at bounding box center [222, 148] width 33 height 9
type input "30"
type input "1.43"
type input "30"
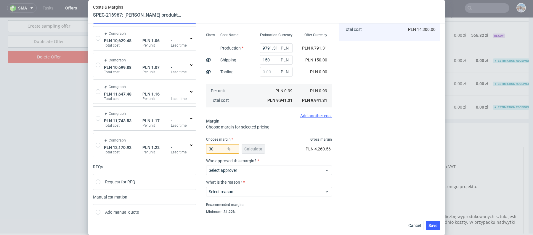
click at [283, 144] on div "30 % Calculate PLN 4,260.56" at bounding box center [269, 150] width 126 height 17
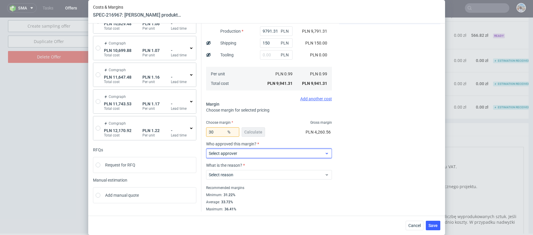
click at [259, 151] on span "Select approver" at bounding box center [267, 153] width 116 height 6
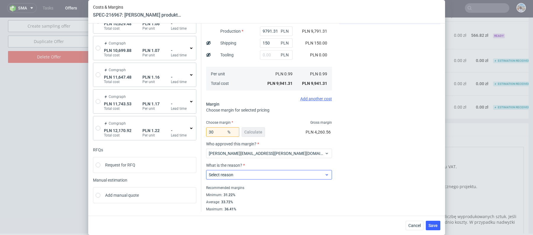
click at [247, 169] on div "Select reason" at bounding box center [269, 173] width 126 height 12
click at [247, 173] on span "Select reason" at bounding box center [267, 175] width 116 height 6
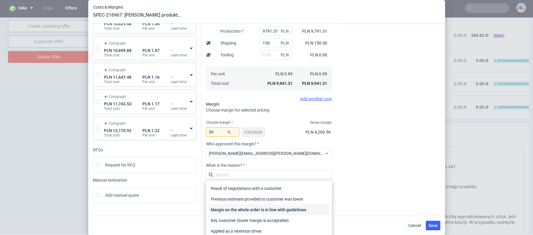
click at [247, 209] on div "Margin on the whole order is in line with guidelines" at bounding box center [269, 209] width 121 height 11
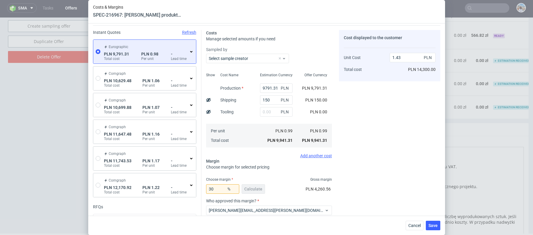
scroll to position [0, 0]
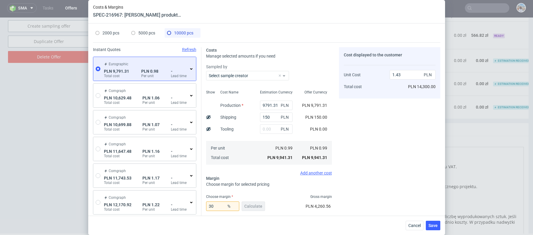
click at [148, 34] on span "5000 pcs" at bounding box center [146, 33] width 17 height 5
type input "5357.61"
type input "100"
type input "1.56"
click at [179, 34] on span "10000 pcs" at bounding box center [183, 33] width 19 height 5
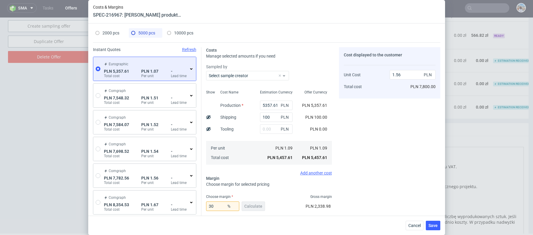
type input "9791.31"
type input "150"
type input "1.43"
click at [140, 34] on span "5000 pcs" at bounding box center [146, 33] width 17 height 5
type input "5357.61"
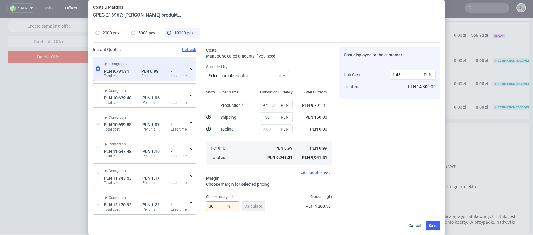
type input "100"
type input "1.56"
click at [111, 31] on span "2000 pcs" at bounding box center [111, 33] width 17 height 5
type input "2696.75"
type input "50"
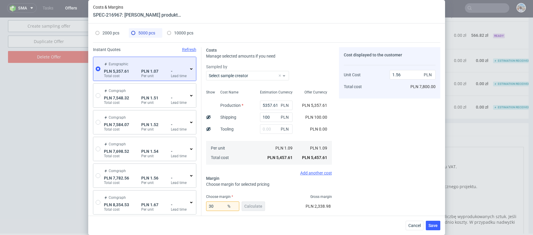
type input "1.97"
click at [139, 31] on span "5000 pcs" at bounding box center [146, 33] width 17 height 5
type input "5357.61"
type input "100"
type input "1.56"
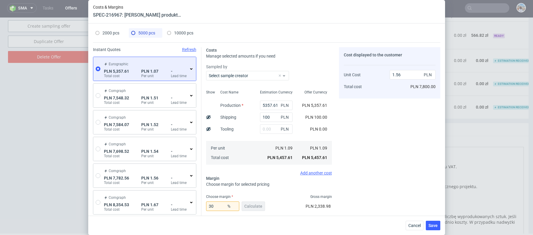
click at [186, 34] on span "10000 pcs" at bounding box center [183, 33] width 19 height 5
type input "9791.31"
type input "150"
type input "1.43"
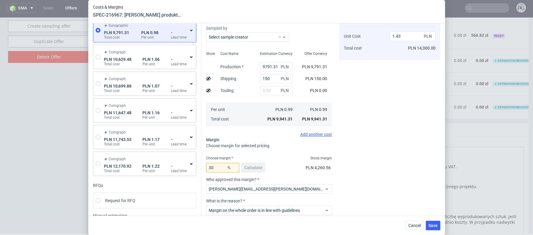
scroll to position [74, 0]
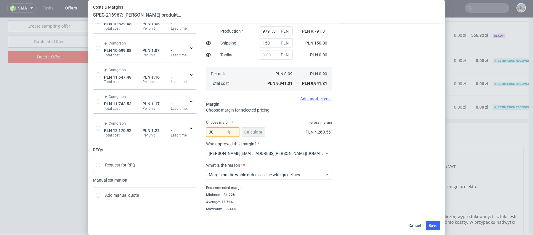
click at [214, 130] on input "30" at bounding box center [222, 131] width 33 height 9
type input "29"
type input "1.41"
type input "29"
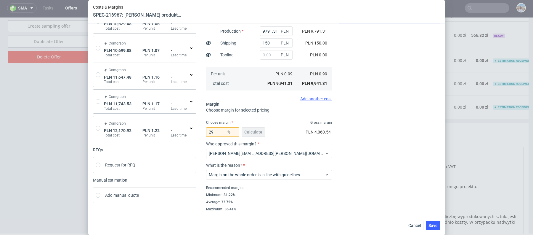
click at [288, 109] on div "Choose margin for selected pricing" at bounding box center [269, 110] width 126 height 6
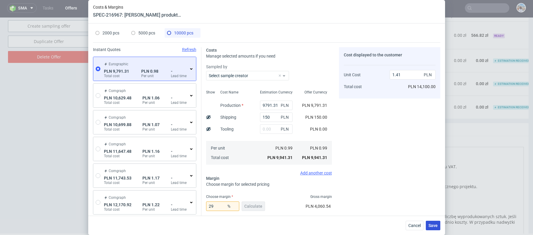
click at [434, 225] on span "Save" at bounding box center [433, 225] width 9 height 4
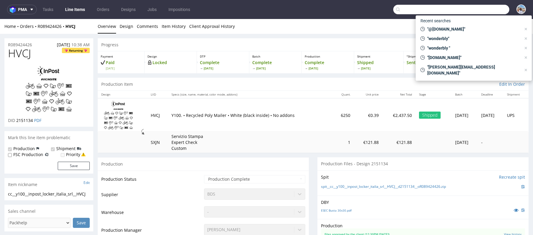
click at [487, 8] on input "text" at bounding box center [452, 9] width 116 height 9
click at [456, 32] on span ""@[DOMAIN_NAME]"" at bounding box center [473, 29] width 96 height 6
type input "@[DOMAIN_NAME]"
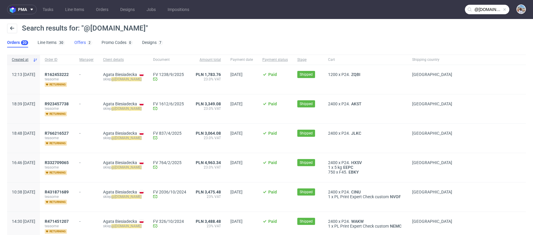
click at [83, 45] on link "Offers 2" at bounding box center [83, 42] width 18 height 9
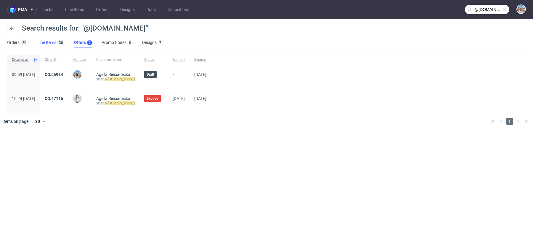
click at [53, 40] on link "Line Items 30" at bounding box center [50, 42] width 27 height 9
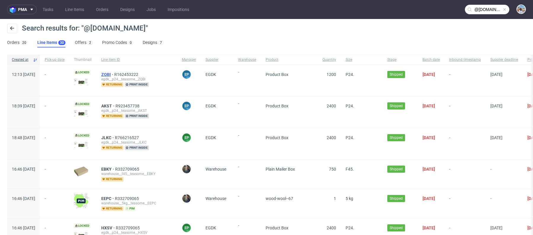
click at [114, 73] on span "ZQBI" at bounding box center [107, 74] width 13 height 5
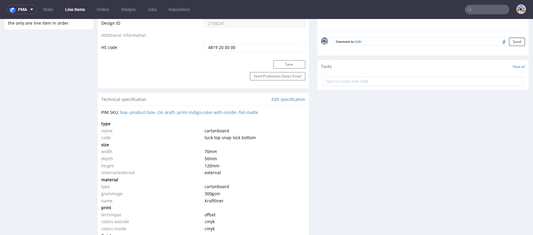
scroll to position [410, 0]
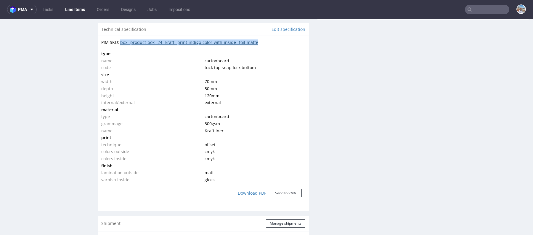
drag, startPoint x: 263, startPoint y: 42, endPoint x: 120, endPoint y: 42, distance: 142.6
click at [120, 42] on div "PIM SKU: box--product-box--24--kraft--print-indigo-color-with-inside--foil-matte" at bounding box center [203, 42] width 204 height 6
copy link "box--product-box--24--kraft--print-indigo-color-with-inside--foil-matte"
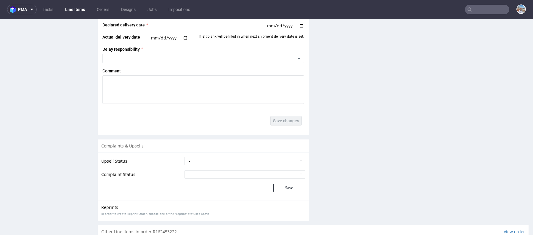
scroll to position [879, 0]
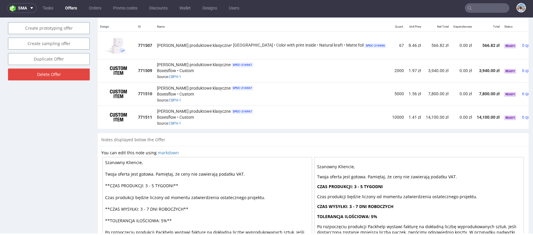
scroll to position [288, 0]
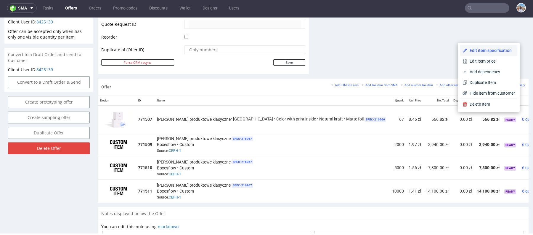
click at [476, 50] on span "Edit item specification" at bounding box center [492, 50] width 48 height 6
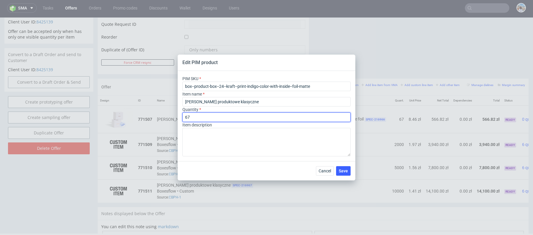
click at [196, 113] on input "67" at bounding box center [267, 116] width 168 height 9
click at [198, 116] on input "67" at bounding box center [267, 116] width 168 height 9
type input "2"
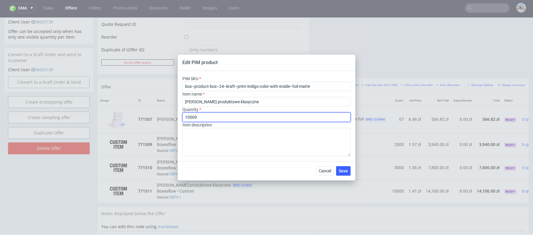
click at [189, 118] on input "10000" at bounding box center [267, 116] width 168 height 9
type input "10000"
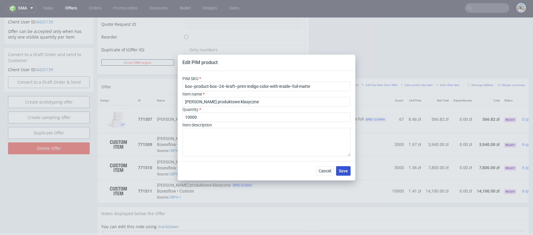
click at [341, 172] on span "Save" at bounding box center [343, 171] width 9 height 4
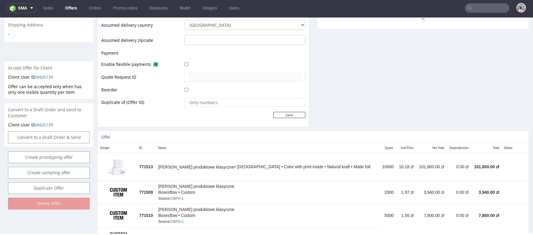
scroll to position [246, 0]
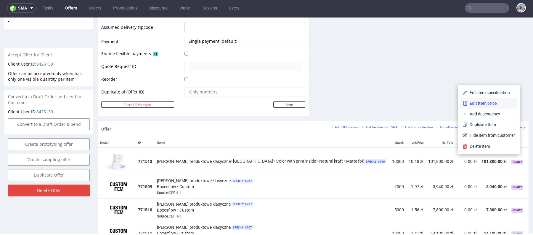
click at [488, 105] on span "Edit item price" at bounding box center [492, 103] width 48 height 6
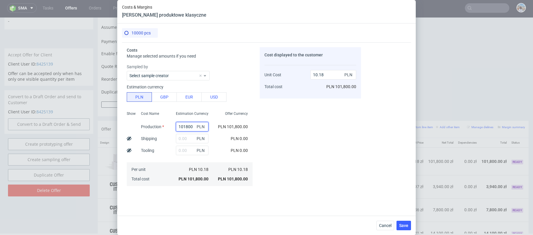
click at [191, 130] on input "101800" at bounding box center [192, 126] width 33 height 9
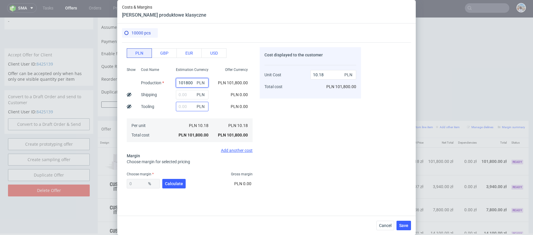
scroll to position [72, 0]
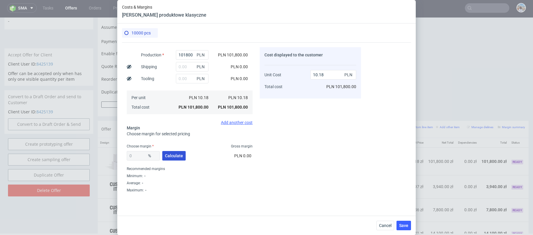
click at [176, 158] on button "Calculate" at bounding box center [173, 155] width 23 height 9
type input "18.23"
type input "12.45"
click at [142, 153] on input "18.23" at bounding box center [143, 155] width 33 height 9
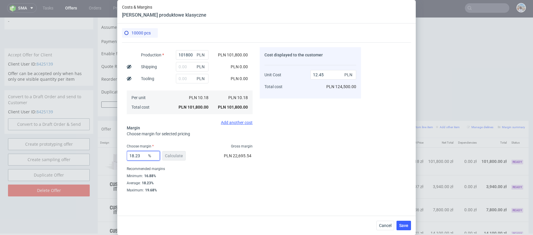
type input "1"
type input "10.28"
type input "187"
type input "-11.7"
type input "17"
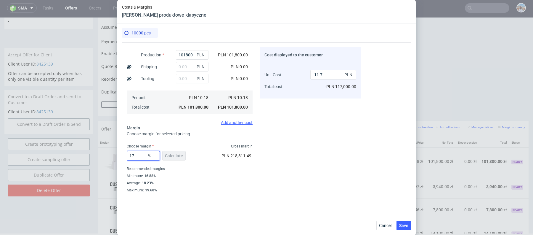
type input "12.27"
type input "17"
click at [228, 145] on div "Choose margin Gross margin" at bounding box center [190, 146] width 126 height 5
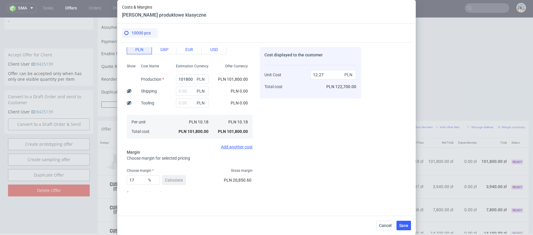
scroll to position [19, 0]
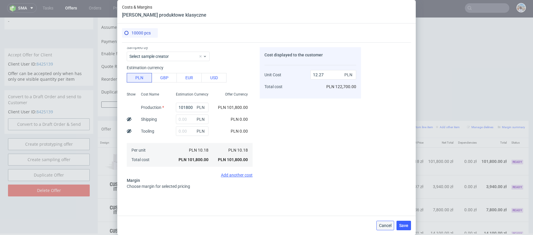
click at [387, 223] on span "Cancel" at bounding box center [385, 225] width 12 height 4
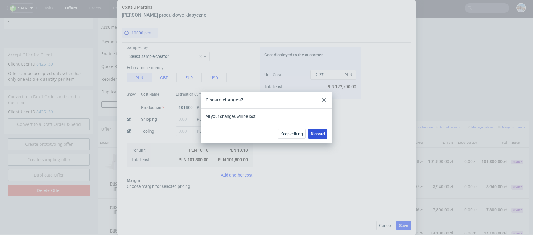
click at [316, 136] on span "Discard" at bounding box center [318, 134] width 14 height 4
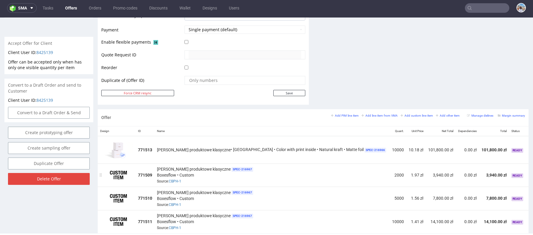
scroll to position [260, 0]
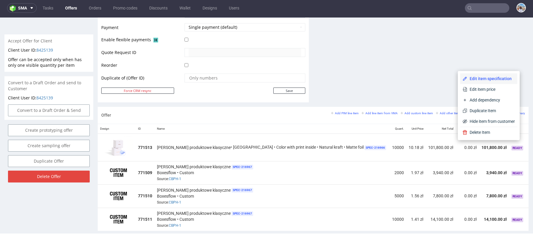
click at [468, 81] on span "Edit item specification" at bounding box center [492, 79] width 48 height 6
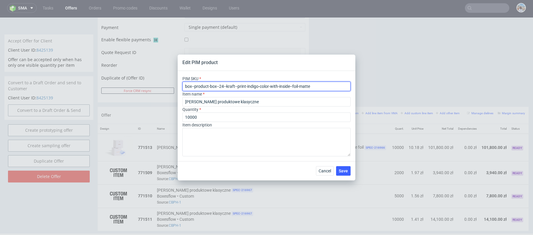
click at [255, 84] on input "box--product-box--24--kraft--print-indigo-color-with-inside--foil-matte" at bounding box center [267, 85] width 168 height 9
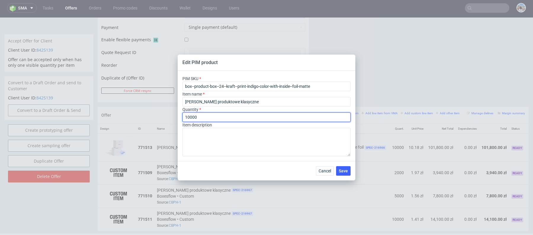
click at [190, 116] on input "10000" at bounding box center [267, 116] width 168 height 9
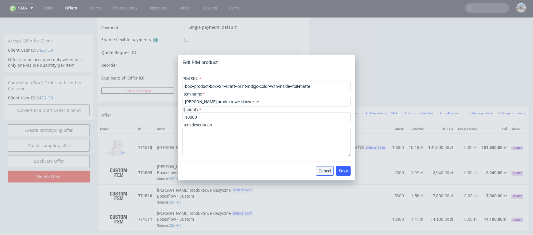
click at [328, 172] on span "Cancel" at bounding box center [325, 171] width 12 height 4
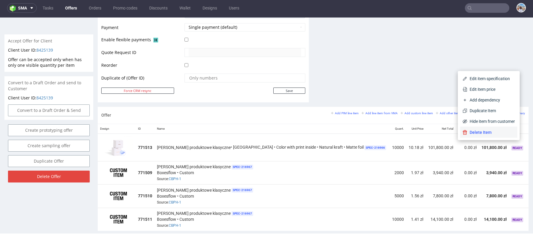
click at [470, 133] on span "Delete Item" at bounding box center [492, 132] width 48 height 6
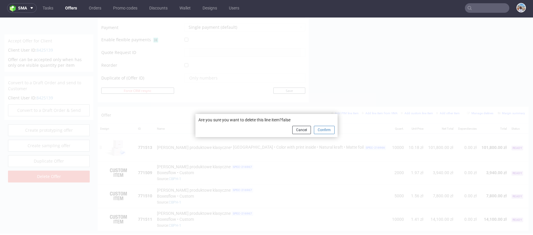
click at [314, 129] on button "Confirm" at bounding box center [324, 130] width 21 height 8
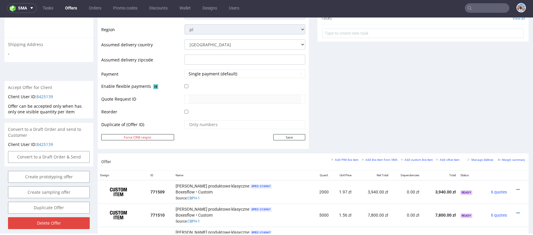
scroll to position [218, 0]
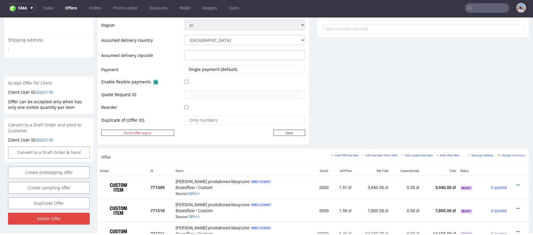
click at [348, 152] on div "Add PIM line item Add line item from VMA Add custom line item Add other item" at bounding box center [397, 154] width 132 height 5
click at [348, 154] on small "Add PIM line item" at bounding box center [345, 155] width 28 height 3
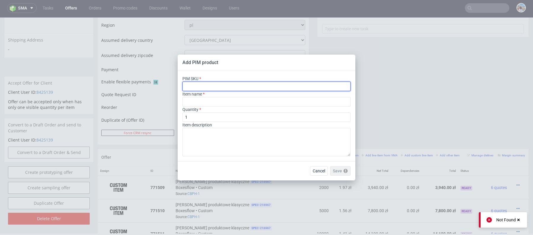
click at [245, 83] on input "text" at bounding box center [267, 85] width 168 height 9
paste input "box--product-box--24--kraft--print-indigo-color-with-inside--foil-matte"
type input "box--product-box--24--kraft--print-indigo-color-with-inside--foil-matte"
type input "[PERSON_NAME] produktowe klasyczne"
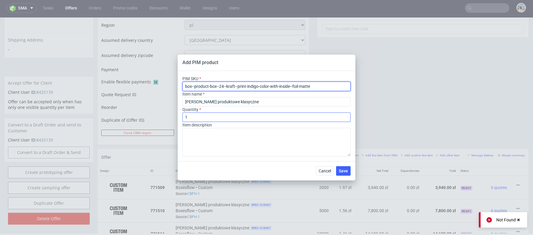
type input "box--product-box--24--kraft--print-indigo-color-with-inside--foil-matte"
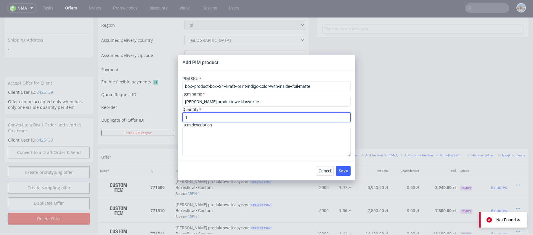
click at [224, 114] on input "1" at bounding box center [267, 116] width 168 height 9
click at [228, 116] on input "1" at bounding box center [267, 116] width 168 height 9
type input "10000"
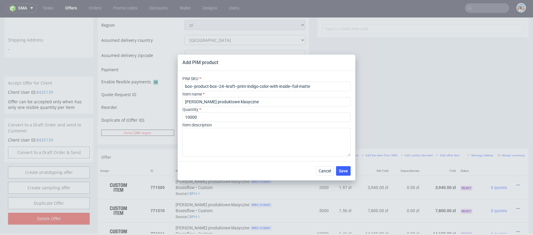
click at [261, 108] on div "Quantity 10000" at bounding box center [267, 113] width 168 height 15
click at [342, 168] on button "Save" at bounding box center [343, 170] width 15 height 9
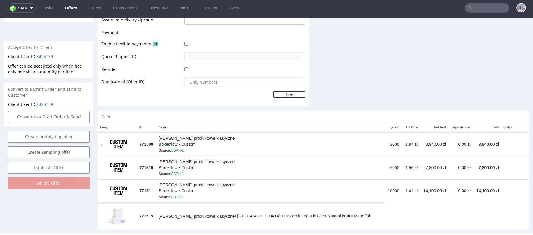
scroll to position [260, 0]
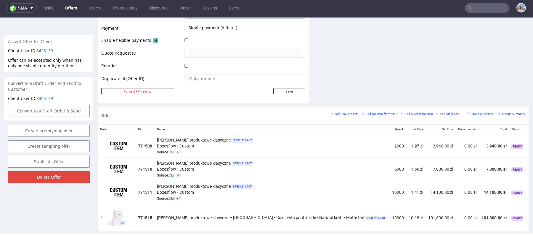
click at [390, 217] on td "10000" at bounding box center [398, 217] width 17 height 27
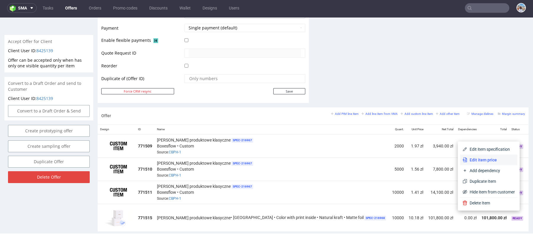
click at [479, 158] on span "Edit item price" at bounding box center [492, 160] width 48 height 6
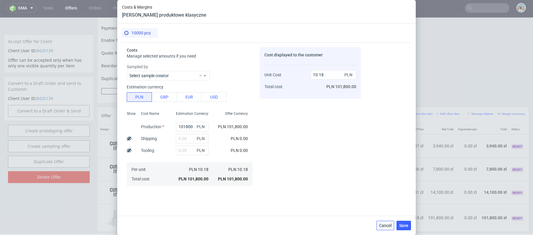
click at [383, 225] on span "Cancel" at bounding box center [385, 225] width 12 height 4
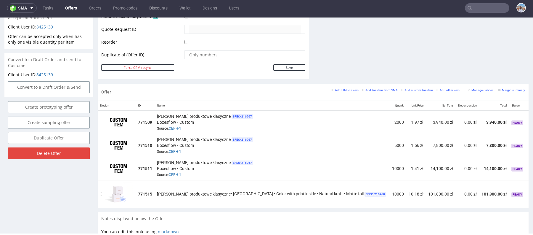
scroll to position [305, 0]
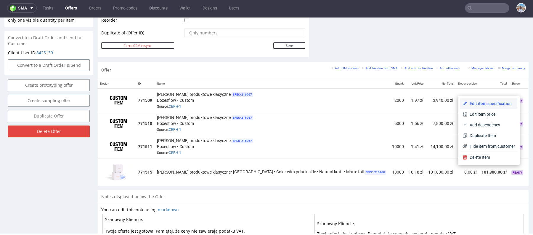
click at [498, 104] on span "Edit item specification" at bounding box center [492, 103] width 48 height 6
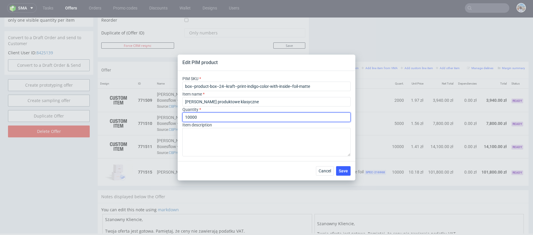
click at [226, 113] on input "10000" at bounding box center [267, 116] width 168 height 9
click at [213, 117] on input "10000" at bounding box center [267, 116] width 168 height 9
type input "1000"
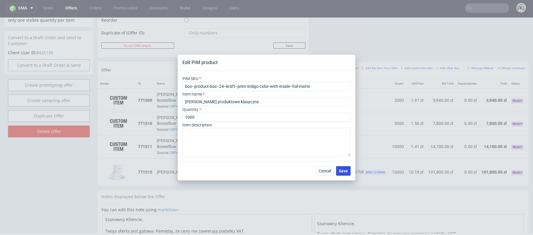
click at [343, 166] on button "Save" at bounding box center [343, 170] width 15 height 9
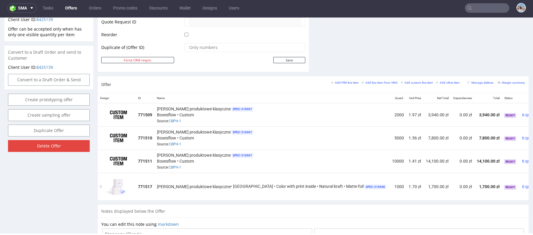
scroll to position [294, 0]
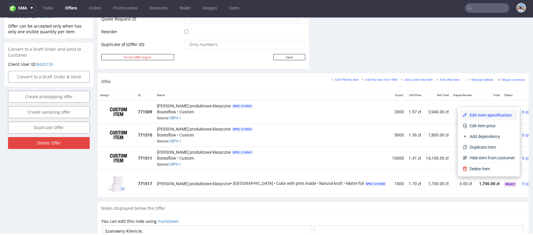
click at [489, 117] on span "Edit item specification" at bounding box center [492, 115] width 48 height 6
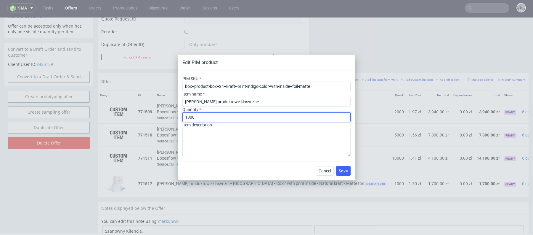
click at [211, 115] on input "1000" at bounding box center [267, 116] width 168 height 9
type input "2000"
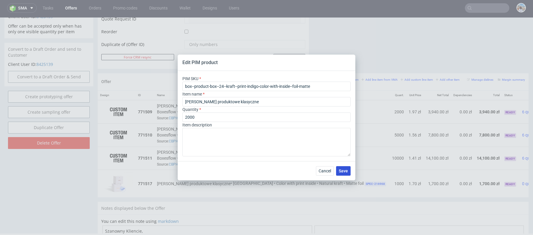
click at [343, 170] on span "Save" at bounding box center [343, 171] width 9 height 4
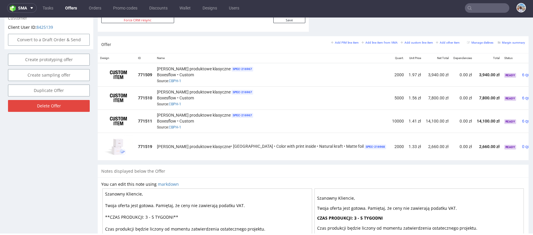
scroll to position [331, 0]
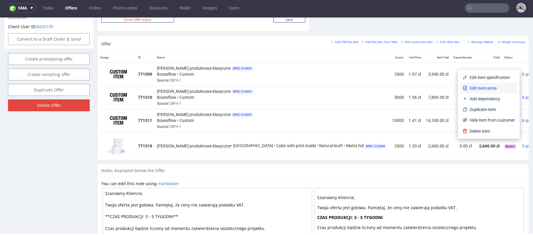
click at [489, 87] on span "Edit item price" at bounding box center [492, 88] width 48 height 6
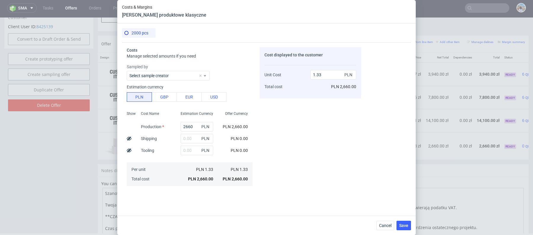
scroll to position [72, 0]
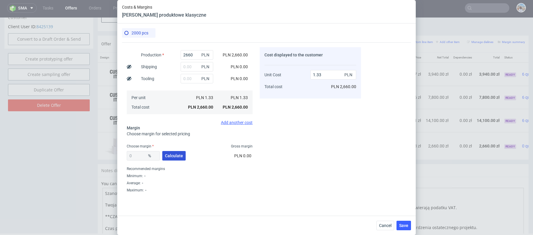
click at [170, 154] on span "Calculate" at bounding box center [174, 156] width 18 height 4
type input "42.49"
type input "2.31"
click at [145, 155] on input "42.49" at bounding box center [143, 155] width 33 height 9
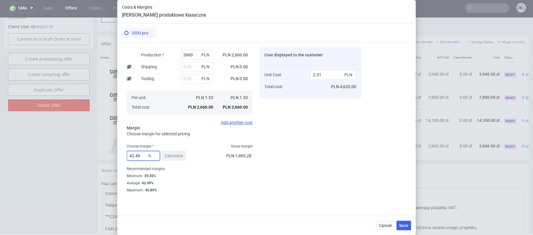
click at [145, 155] on input "42.49" at bounding box center [143, 155] width 33 height 9
type input "40"
type input "2.22"
type input "40"
click at [196, 146] on div "Choose margin Gross margin" at bounding box center [190, 146] width 126 height 5
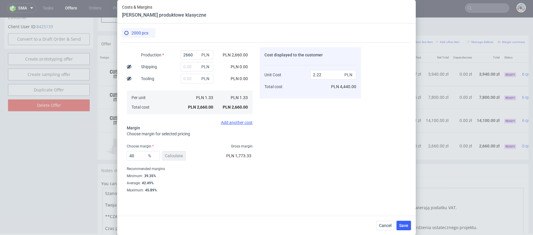
scroll to position [14, 0]
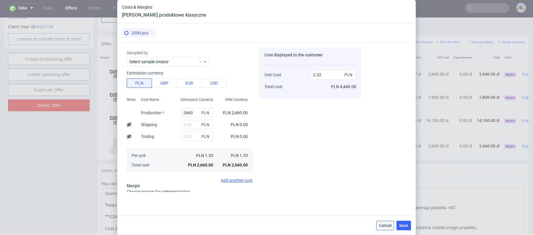
click at [377, 225] on button "Cancel" at bounding box center [386, 224] width 18 height 9
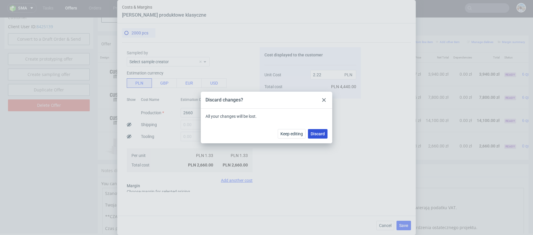
click at [322, 137] on button "Discard" at bounding box center [318, 133] width 20 height 9
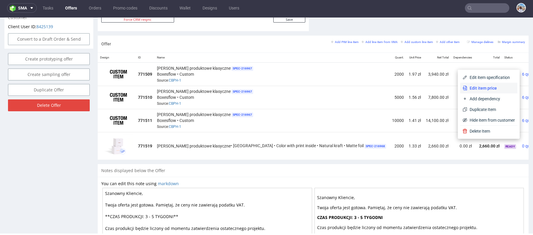
click at [485, 89] on span "Edit item price" at bounding box center [492, 88] width 48 height 6
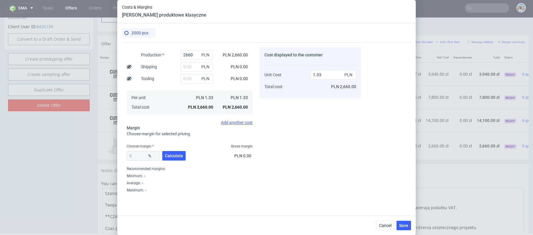
scroll to position [0, 0]
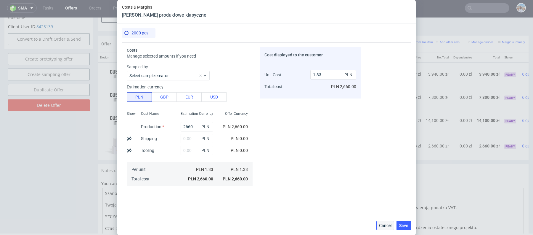
click at [386, 221] on button "Cancel" at bounding box center [386, 224] width 18 height 9
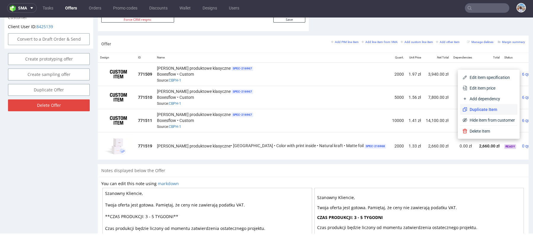
click at [492, 112] on span "Duplicate Item" at bounding box center [492, 109] width 48 height 6
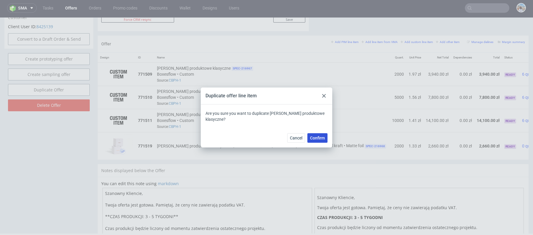
click at [323, 138] on span "Confirm" at bounding box center [317, 138] width 15 height 4
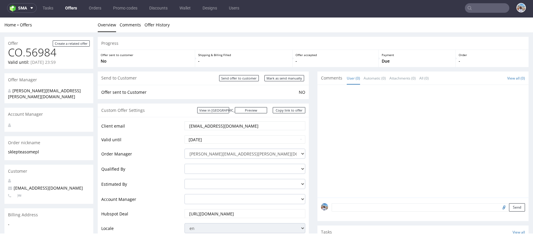
scroll to position [214, 0]
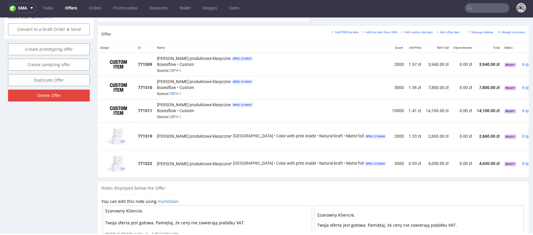
scroll to position [346, 0]
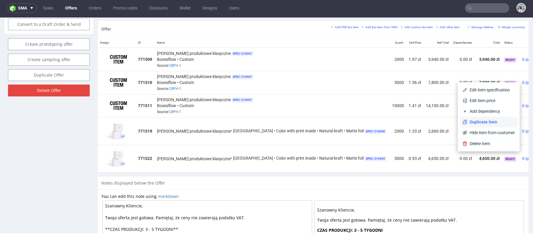
click at [481, 121] on span "Duplicate Item" at bounding box center [492, 122] width 48 height 6
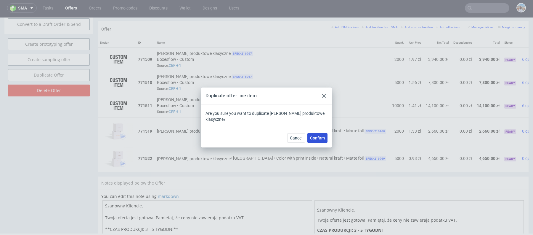
click at [321, 137] on span "Confirm" at bounding box center [317, 138] width 15 height 4
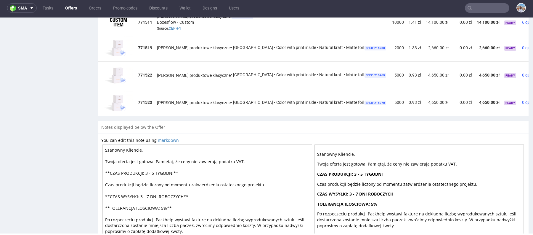
scroll to position [382, 0]
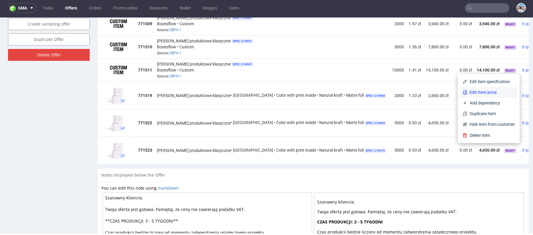
click at [487, 87] on li "Edit item price" at bounding box center [489, 92] width 57 height 11
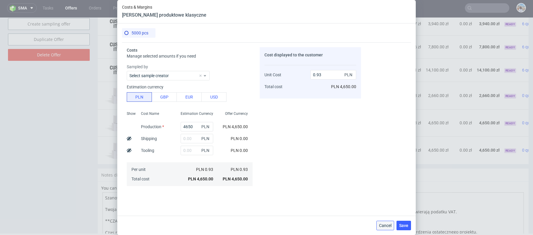
click at [393, 223] on button "Cancel" at bounding box center [386, 224] width 18 height 9
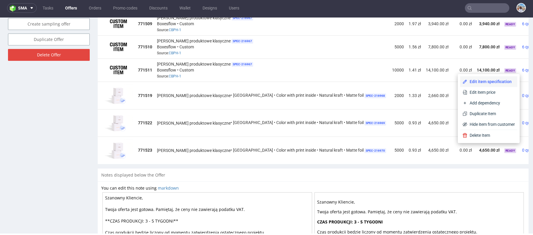
click at [493, 84] on span "Edit item specification" at bounding box center [492, 82] width 48 height 6
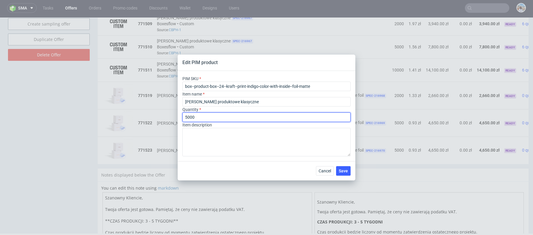
click at [207, 112] on input "5000" at bounding box center [267, 116] width 168 height 9
type input "10000"
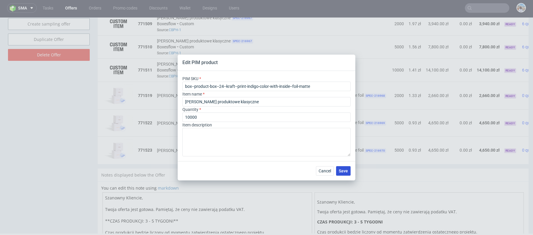
click at [347, 170] on span "Save" at bounding box center [343, 171] width 9 height 4
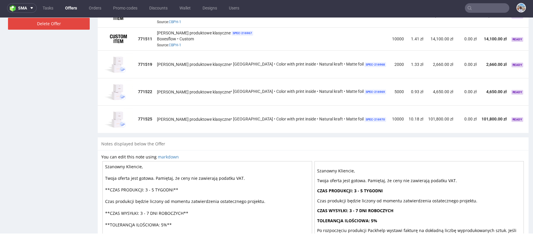
scroll to position [386, 0]
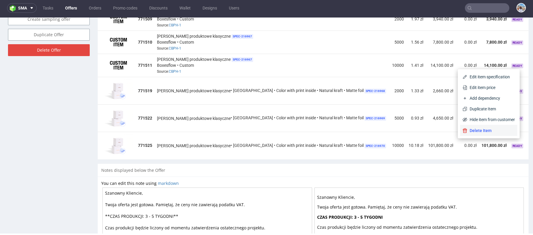
click at [487, 135] on li "Delete Item" at bounding box center [489, 130] width 57 height 11
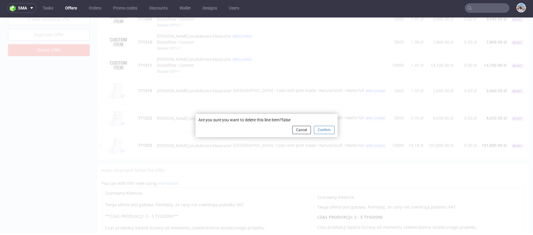
click at [326, 129] on button "Confirm" at bounding box center [324, 130] width 21 height 8
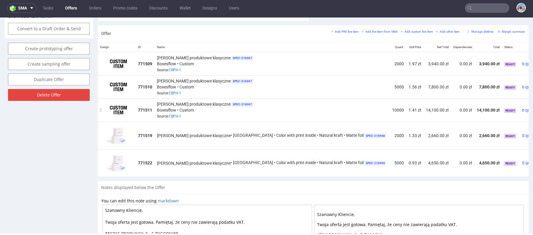
scroll to position [325, 0]
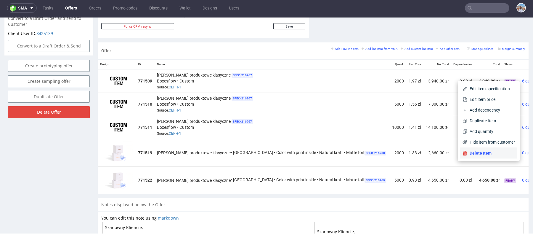
click at [485, 151] on span "Delete Item" at bounding box center [492, 153] width 48 height 6
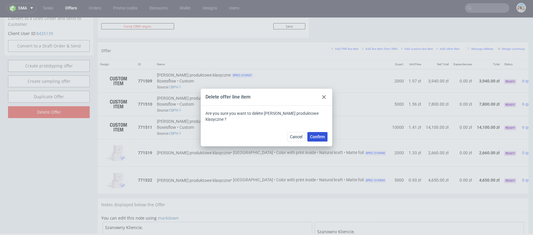
click at [317, 135] on span "Confirm" at bounding box center [317, 137] width 15 height 4
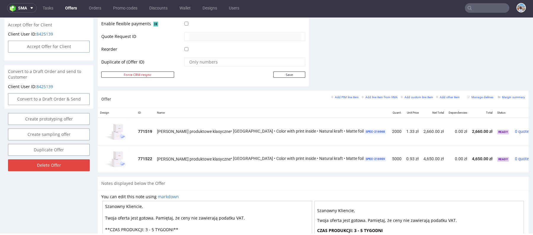
scroll to position [368, 0]
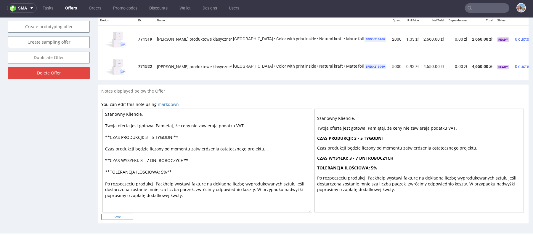
click at [117, 216] on input "Save" at bounding box center [117, 216] width 32 height 6
type input "In progress..."
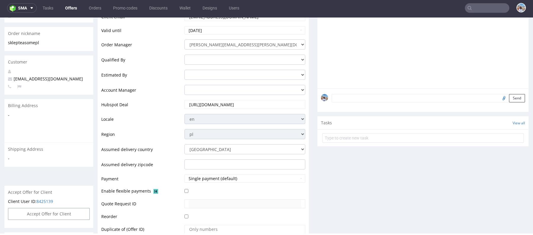
scroll to position [0, 0]
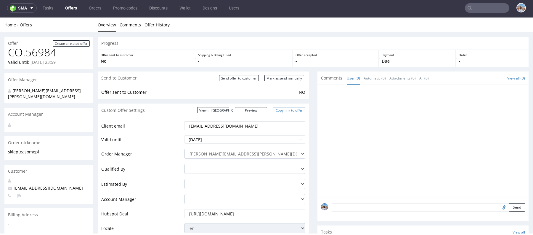
click at [284, 107] on link "Copy link to offer" at bounding box center [289, 110] width 33 height 6
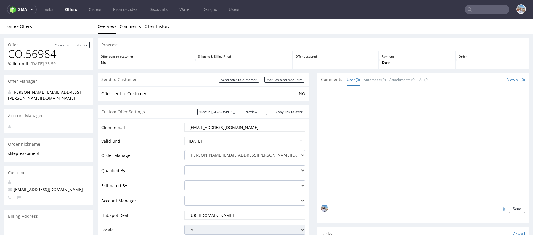
scroll to position [1, 0]
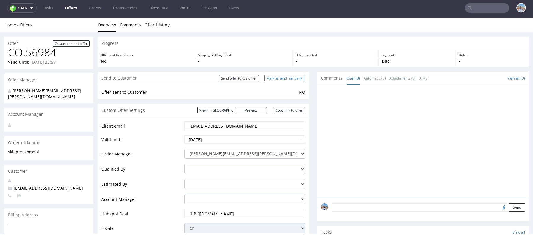
click at [287, 78] on input "Mark as send manually" at bounding box center [285, 78] width 40 height 6
type input "In progress..."
click at [284, 106] on div "Custom Offer Settings View in [GEOGRAPHIC_DATA] Preview [URL][DOMAIN_NAME] Copy…" at bounding box center [203, 109] width 211 height 13
click at [282, 111] on link "Copy link to offer" at bounding box center [289, 110] width 33 height 6
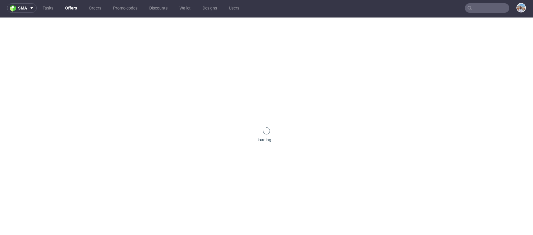
scroll to position [0, 0]
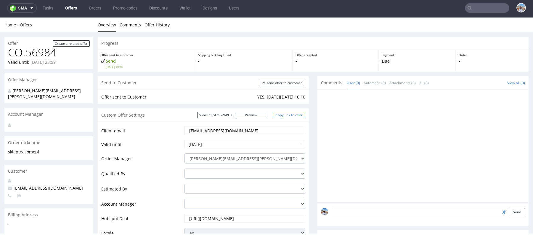
click at [286, 113] on link "Copy link to offer" at bounding box center [289, 115] width 33 height 6
